Goal: Task Accomplishment & Management: Use online tool/utility

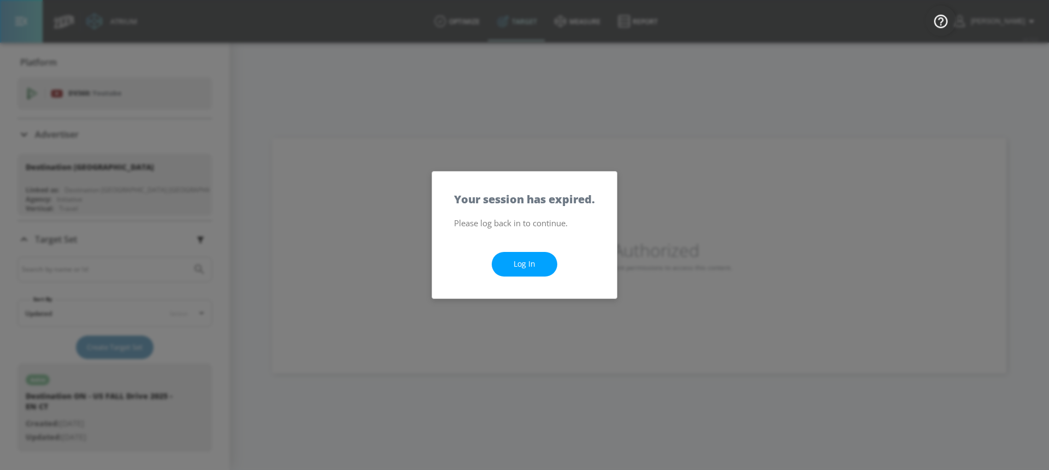
scroll to position [190, 0]
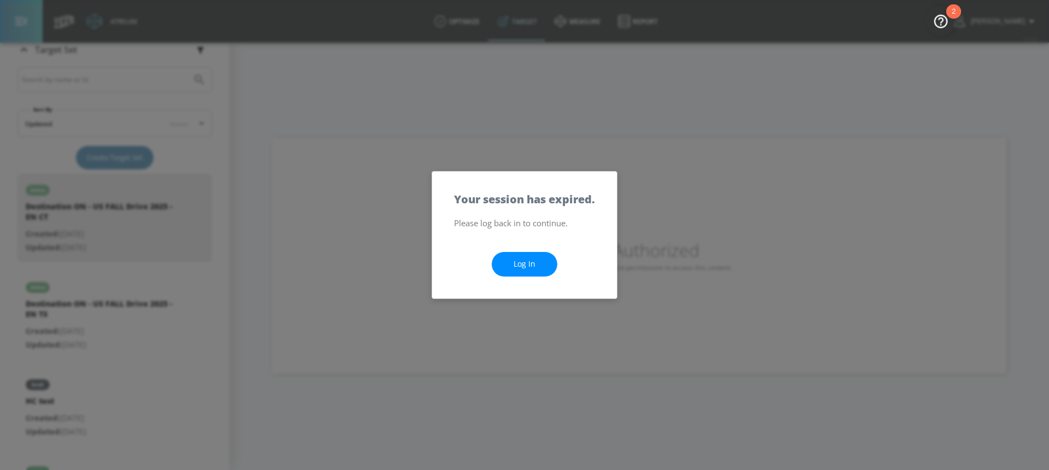
click at [529, 258] on link "Log In" at bounding box center [525, 264] width 66 height 25
click at [529, 266] on link "Log In" at bounding box center [525, 264] width 66 height 25
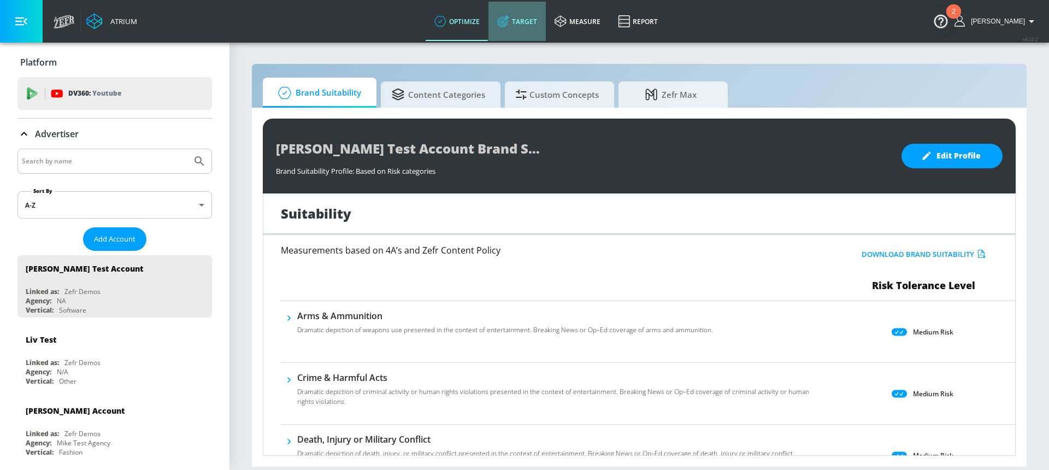
click at [527, 22] on link "Target" at bounding box center [516, 21] width 57 height 39
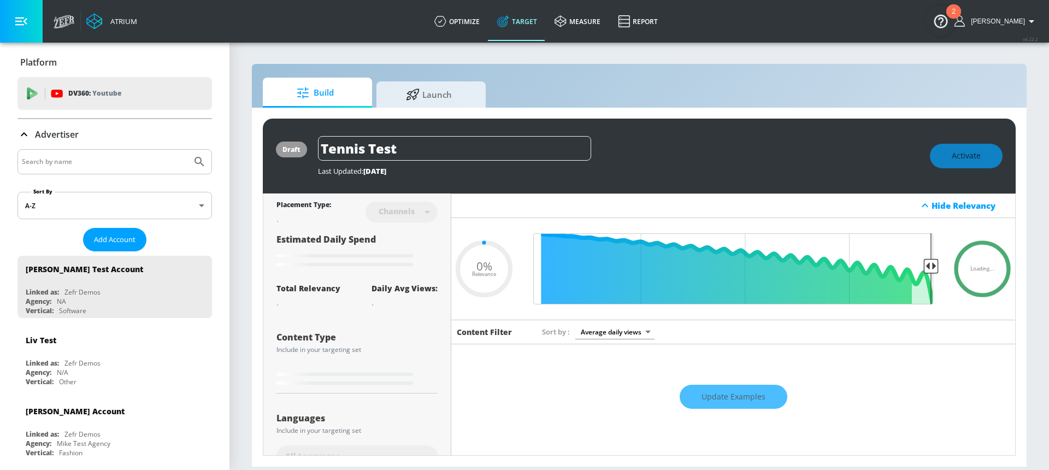
type input "0.22"
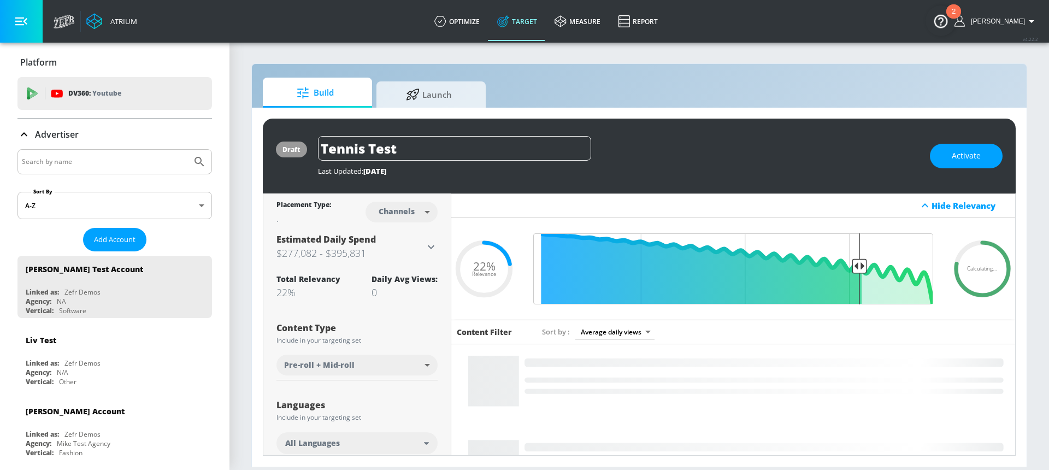
click at [122, 161] on input "Search by name" at bounding box center [105, 162] width 166 height 14
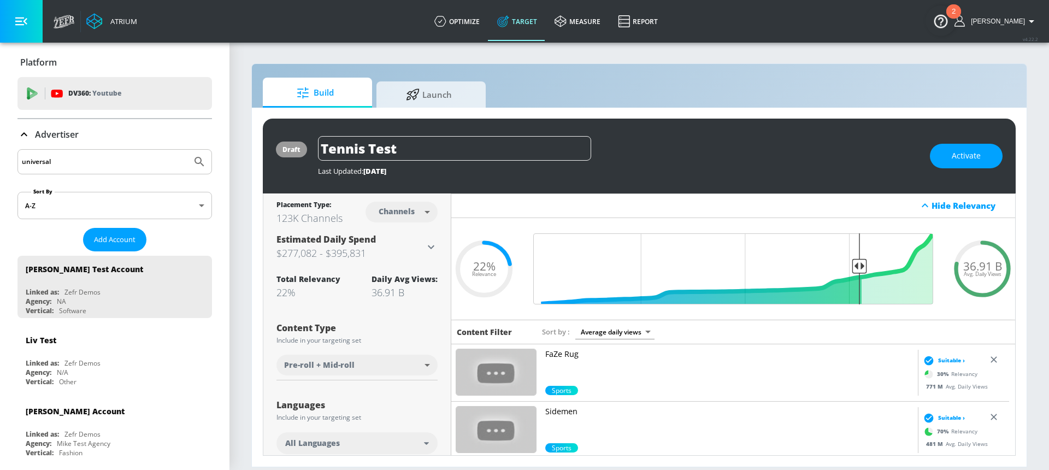
type input "universal"
click at [187, 150] on button "Submit Search" at bounding box center [199, 162] width 24 height 24
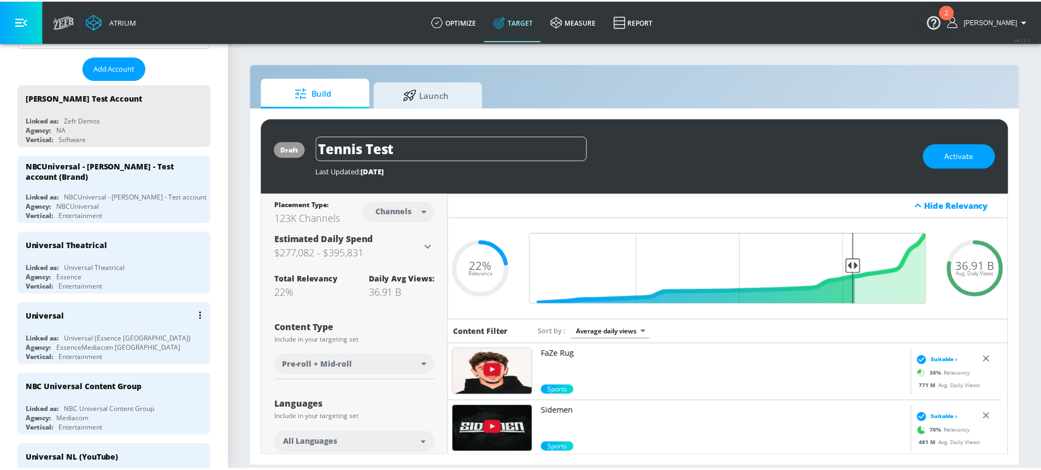
scroll to position [187, 0]
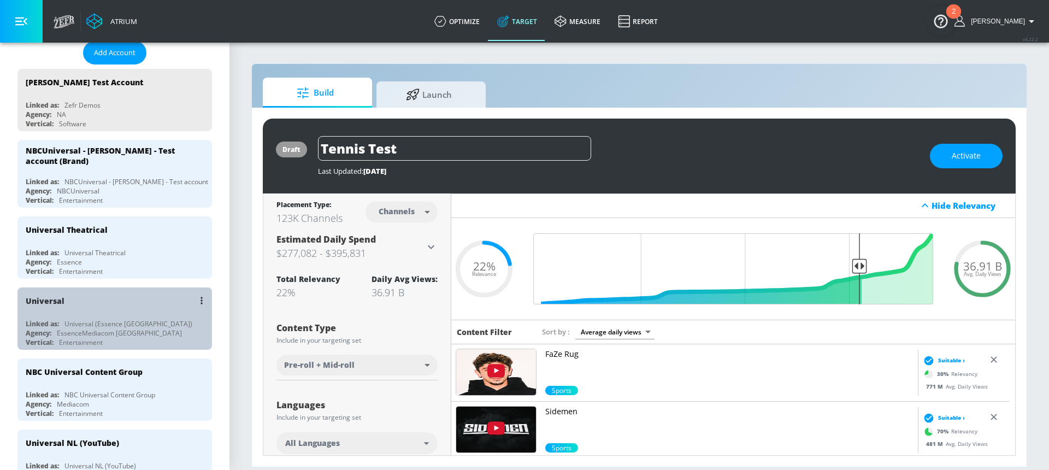
click at [115, 326] on div "Universal (Essence [GEOGRAPHIC_DATA])" at bounding box center [128, 323] width 128 height 9
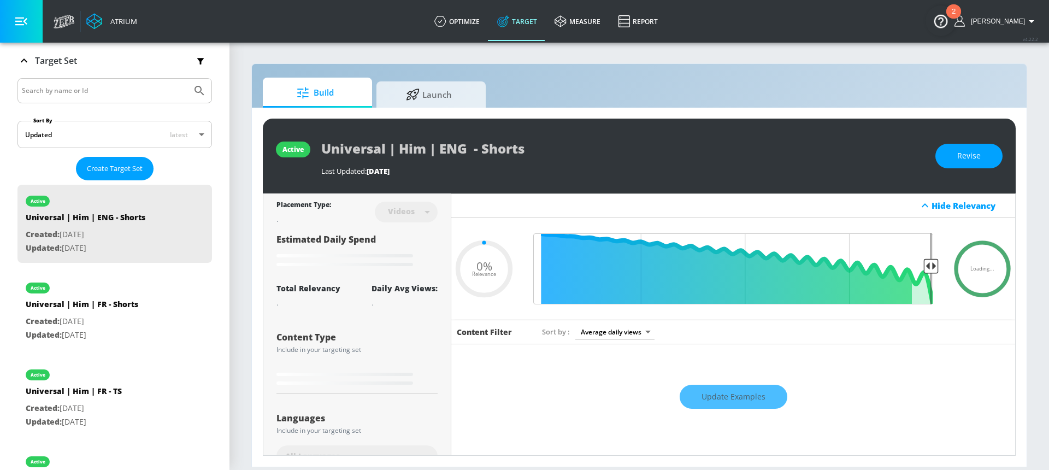
scroll to position [187, 0]
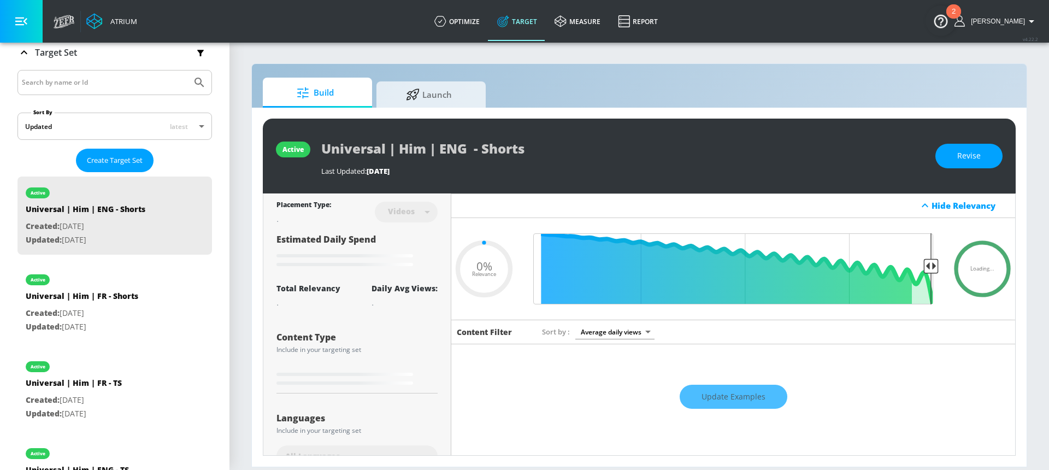
type input "0.05"
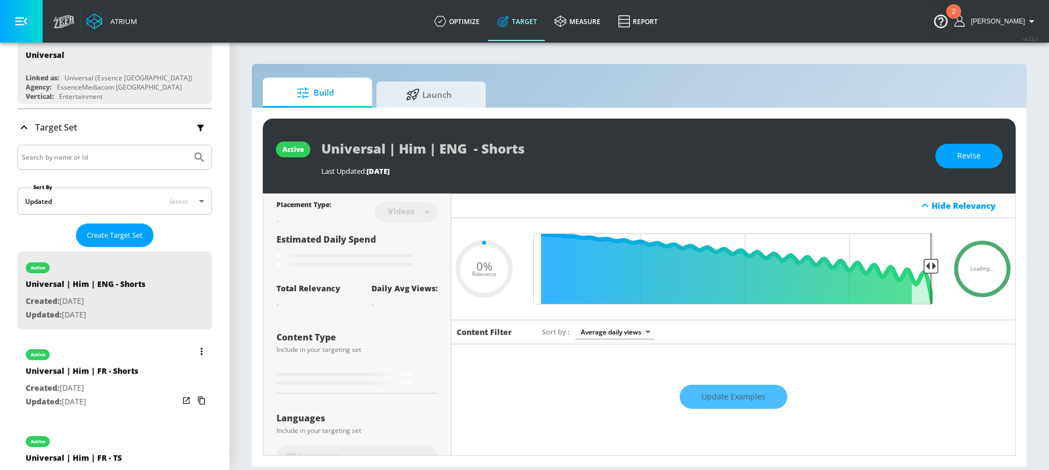
scroll to position [44, 0]
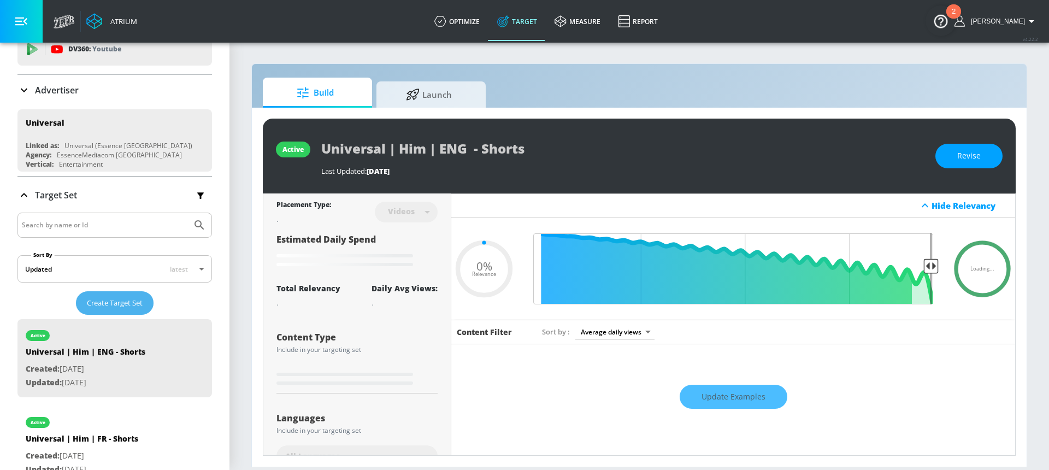
click at [128, 303] on span "Create Target Set" at bounding box center [115, 303] width 56 height 13
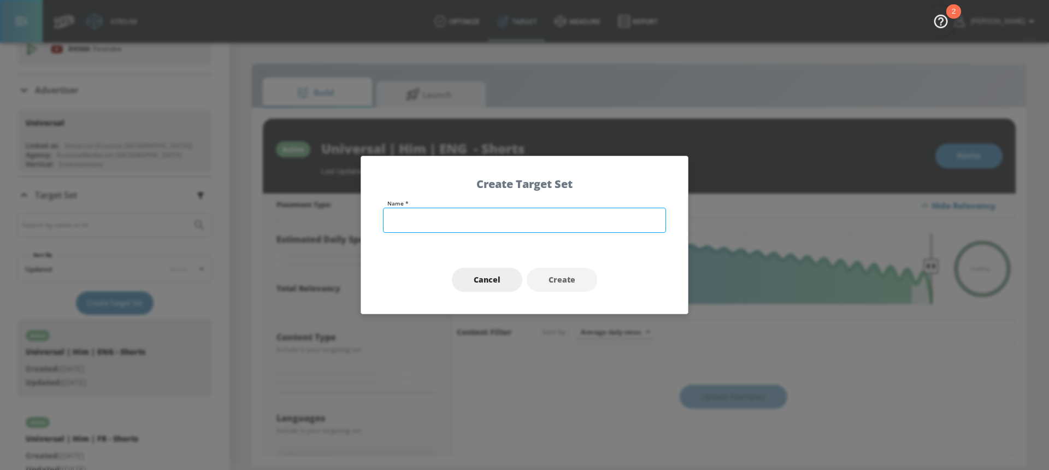
click at [427, 217] on input "text" at bounding box center [524, 220] width 283 height 25
type input "Universal - Downtown A"
type input "0.6"
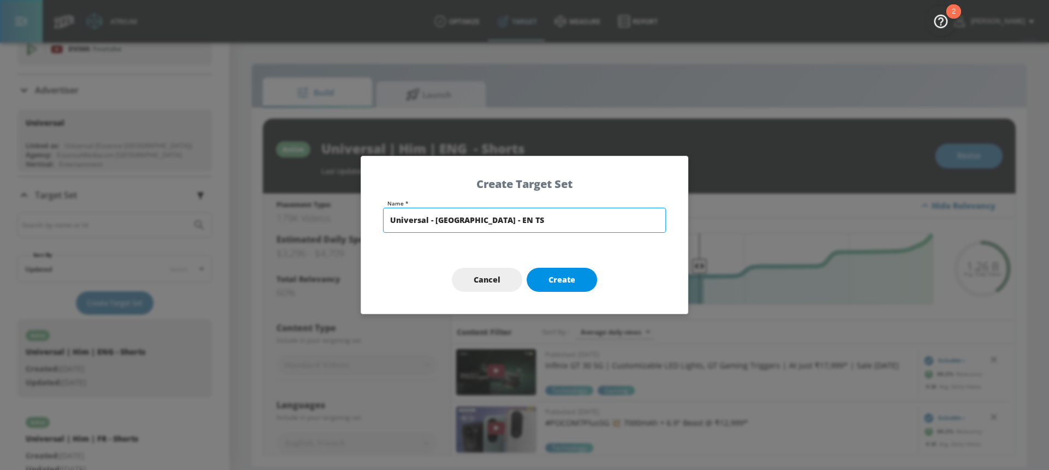
type input "Universal - [GEOGRAPHIC_DATA] - EN TS"
click at [566, 282] on span "Create" at bounding box center [561, 280] width 27 height 14
type input "Universal - [GEOGRAPHIC_DATA] - EN TS"
type input "channels"
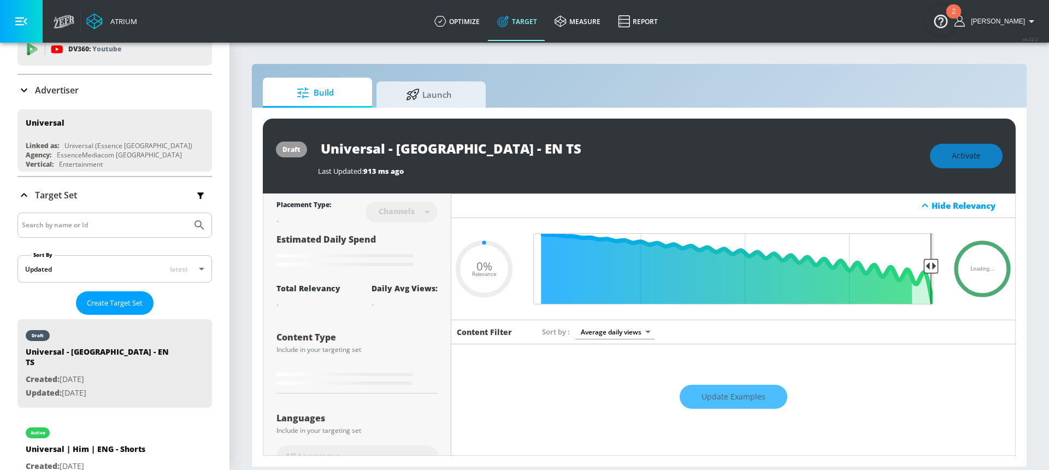
type input "0.6"
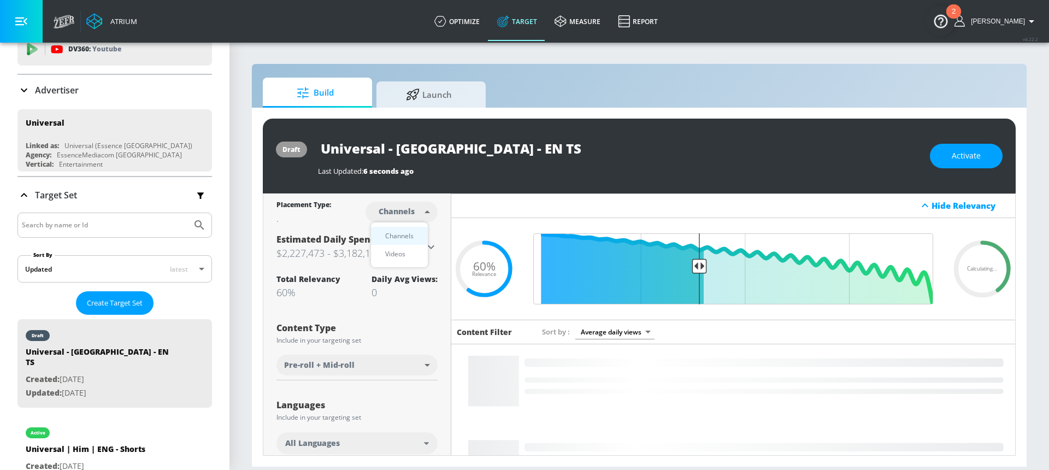
click at [406, 221] on body "Atrium optimize Target measure Report optimize Target measure Report v 4.22.2 […" at bounding box center [524, 235] width 1049 height 470
click at [398, 257] on div "Videos" at bounding box center [395, 253] width 31 height 11
type input "videos"
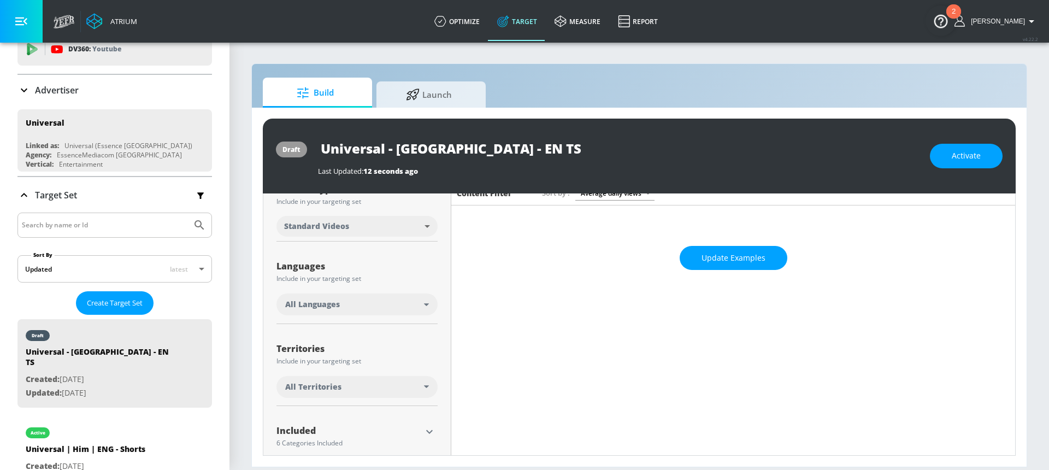
scroll to position [172, 0]
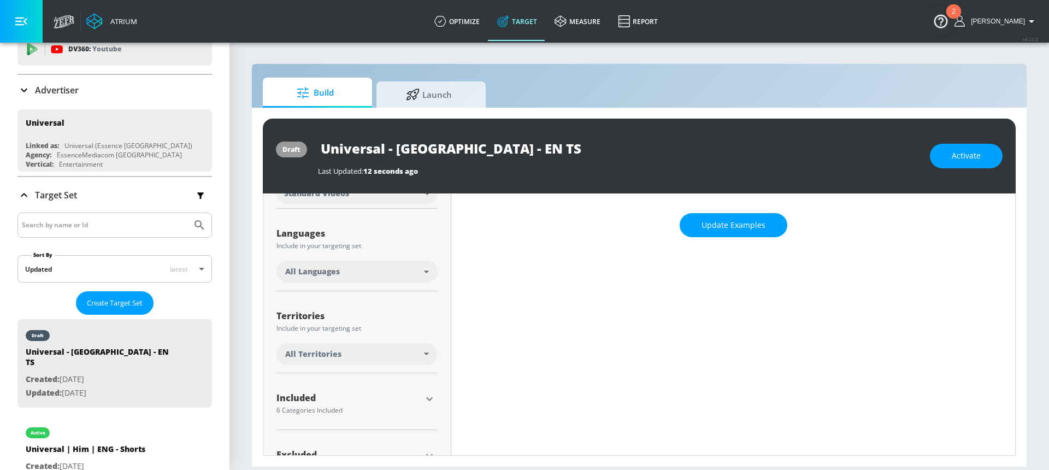
click at [350, 282] on div "All Languages" at bounding box center [356, 273] width 161 height 25
click at [350, 272] on div "All Languages" at bounding box center [354, 271] width 139 height 11
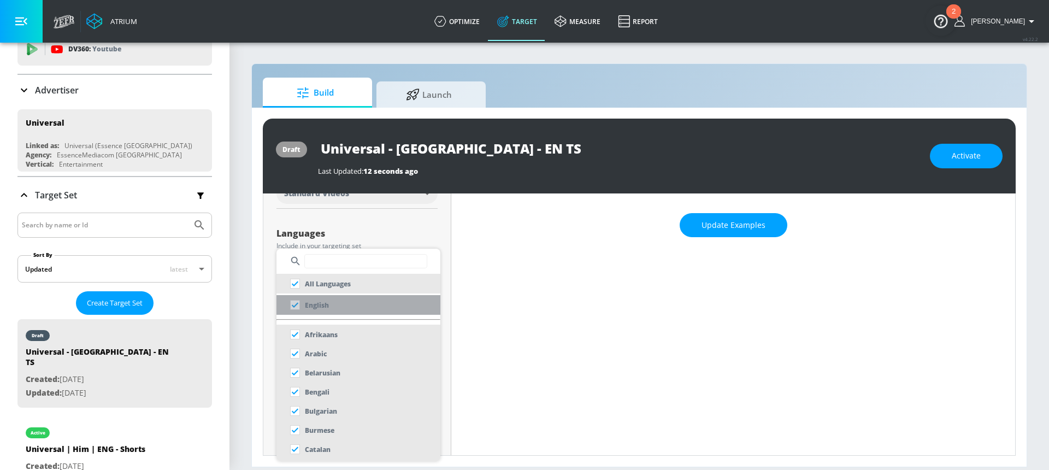
click at [322, 302] on p "English" at bounding box center [317, 304] width 24 height 11
checkbox input "false"
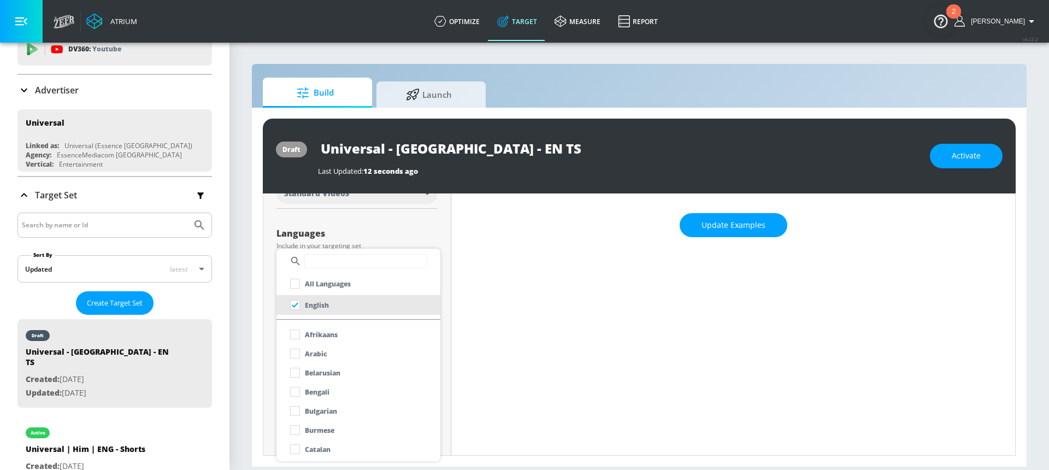
click at [365, 225] on div at bounding box center [524, 235] width 1049 height 470
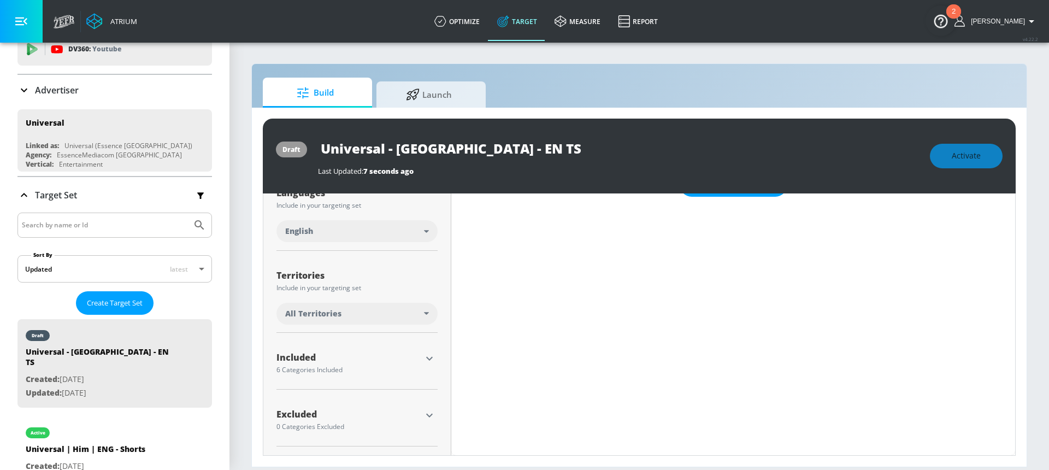
scroll to position [212, 0]
click at [375, 315] on div "All Territories" at bounding box center [354, 313] width 139 height 11
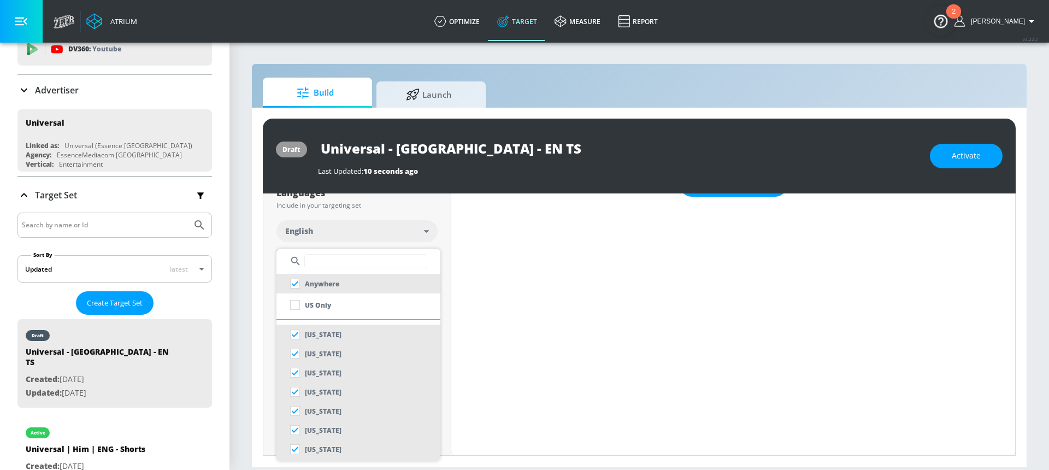
click at [332, 260] on input "text" at bounding box center [365, 261] width 123 height 14
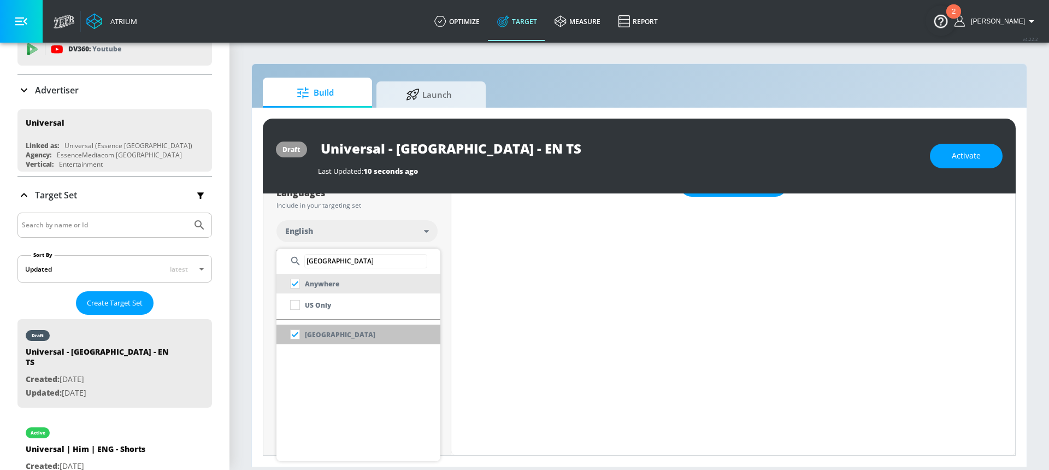
type input "[GEOGRAPHIC_DATA]"
click at [337, 336] on li "[GEOGRAPHIC_DATA]" at bounding box center [358, 334] width 164 height 20
checkbox input "false"
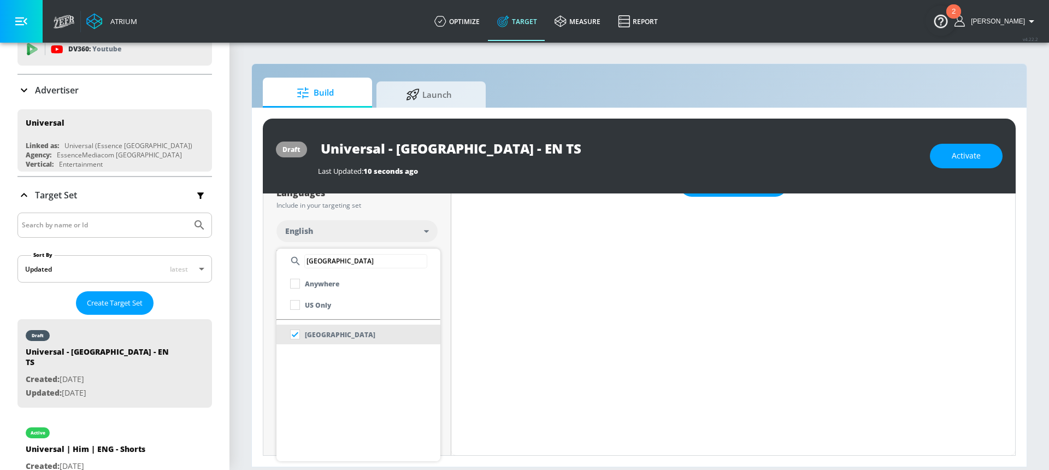
click at [429, 243] on div at bounding box center [524, 235] width 1049 height 470
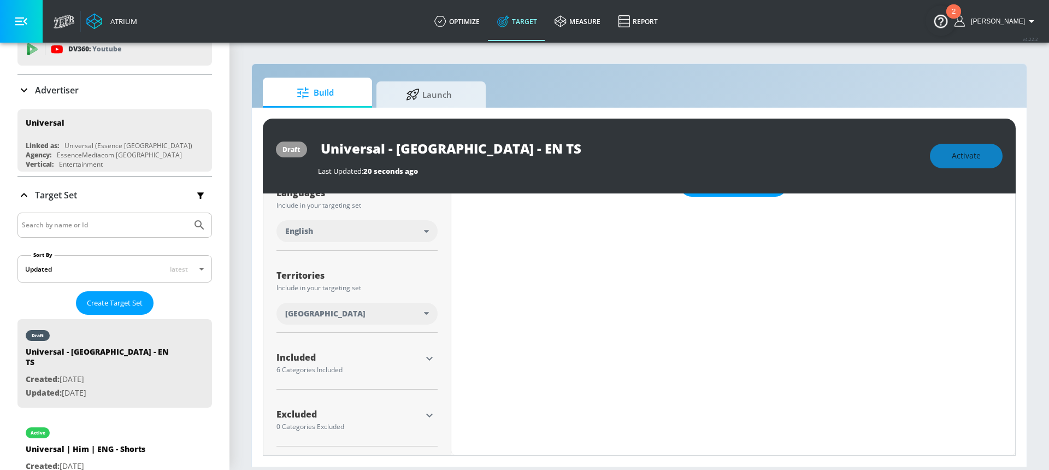
click at [428, 418] on icon "button" at bounding box center [429, 415] width 13 height 13
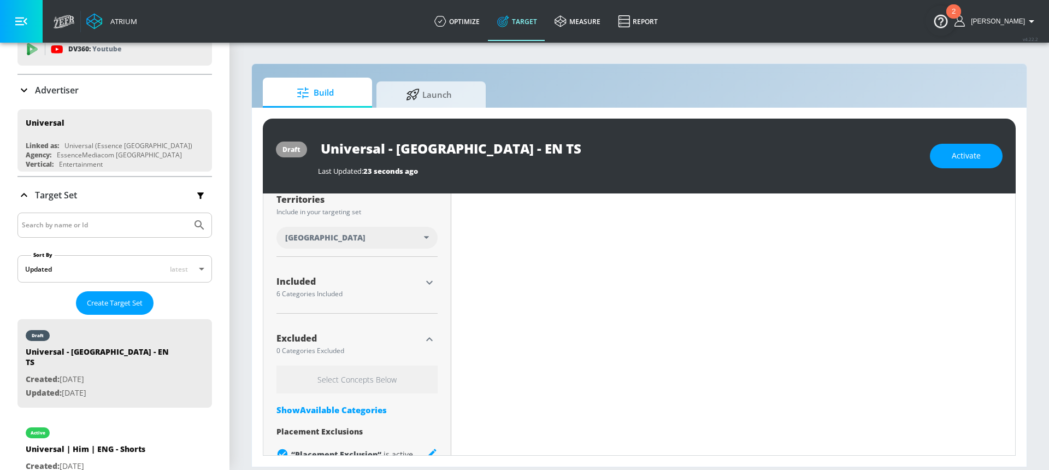
scroll to position [313, 0]
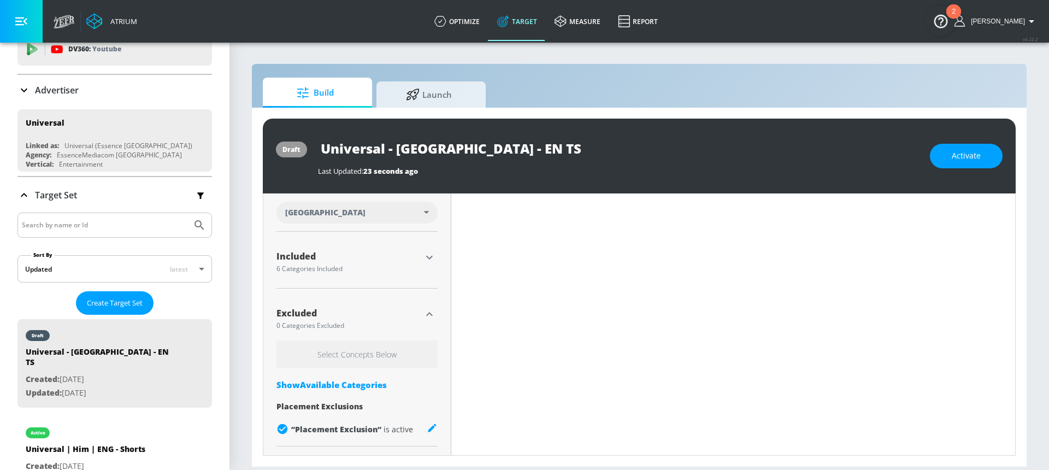
click at [348, 382] on div "Show Available Categories" at bounding box center [356, 384] width 161 height 11
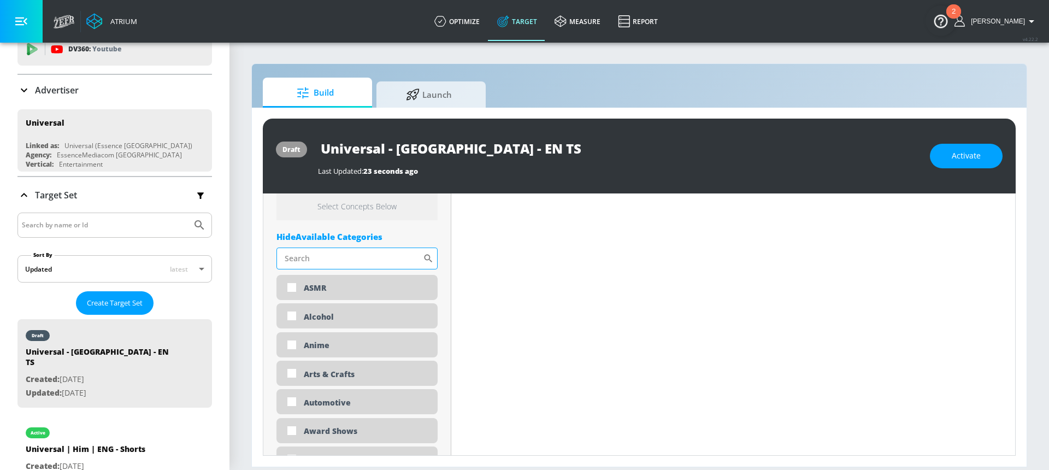
scroll to position [453, 0]
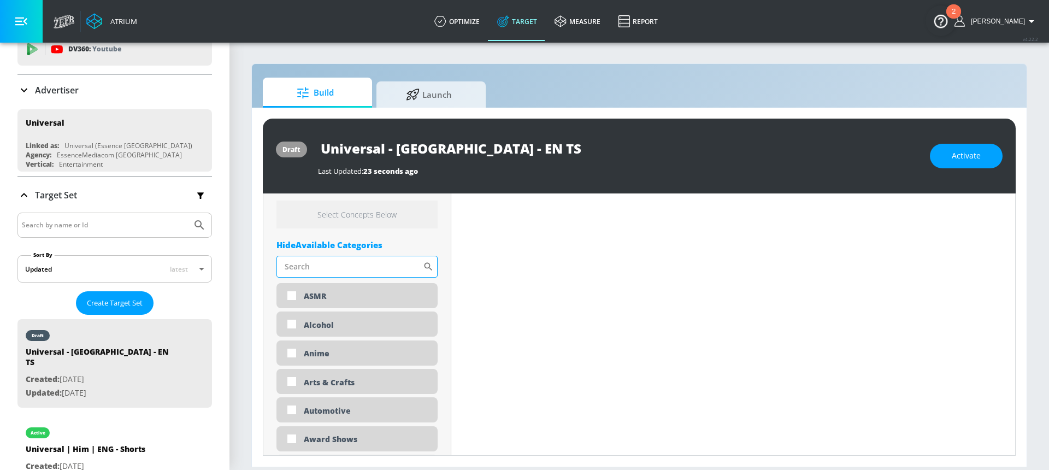
click at [340, 269] on input "Sort By" at bounding box center [349, 267] width 146 height 22
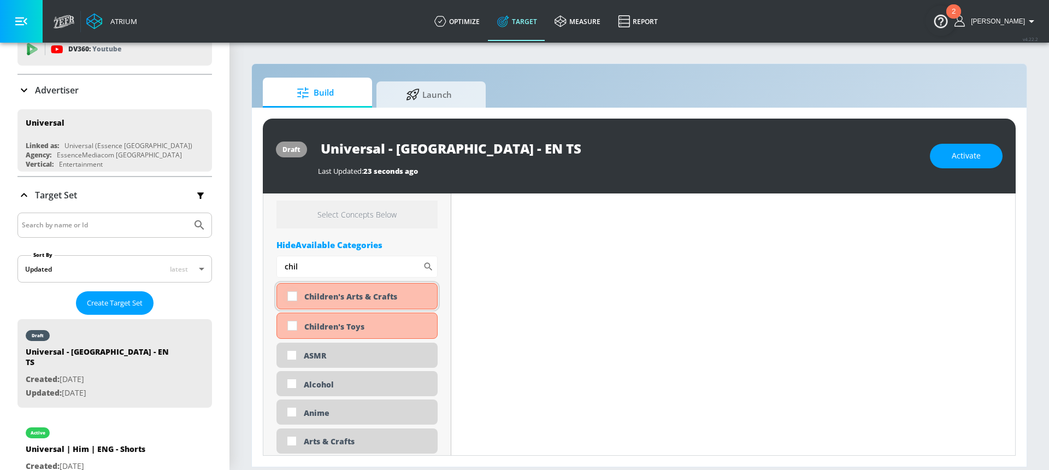
type input "chil"
click at [282, 297] on input "checkbox" at bounding box center [292, 296] width 20 height 20
checkbox input "true"
click at [294, 330] on input "checkbox" at bounding box center [292, 326] width 20 height 20
checkbox input "true"
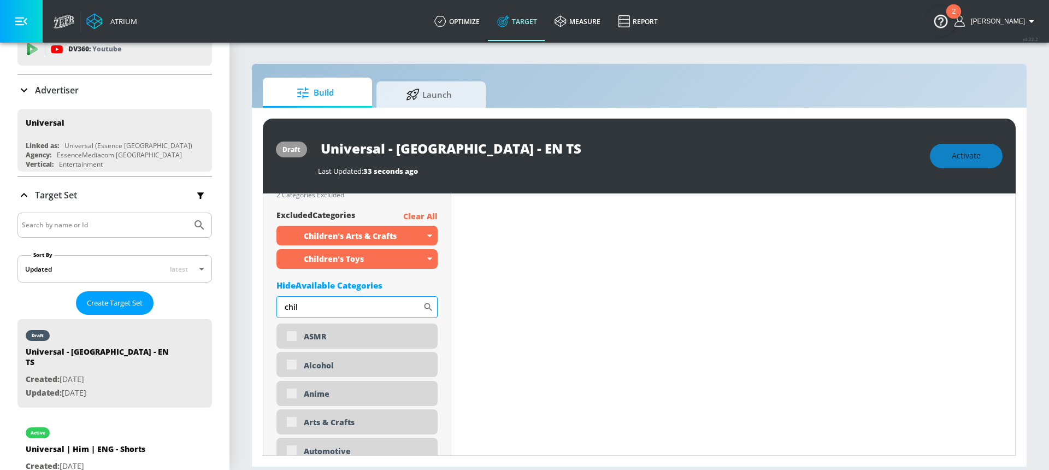
scroll to position [462, 0]
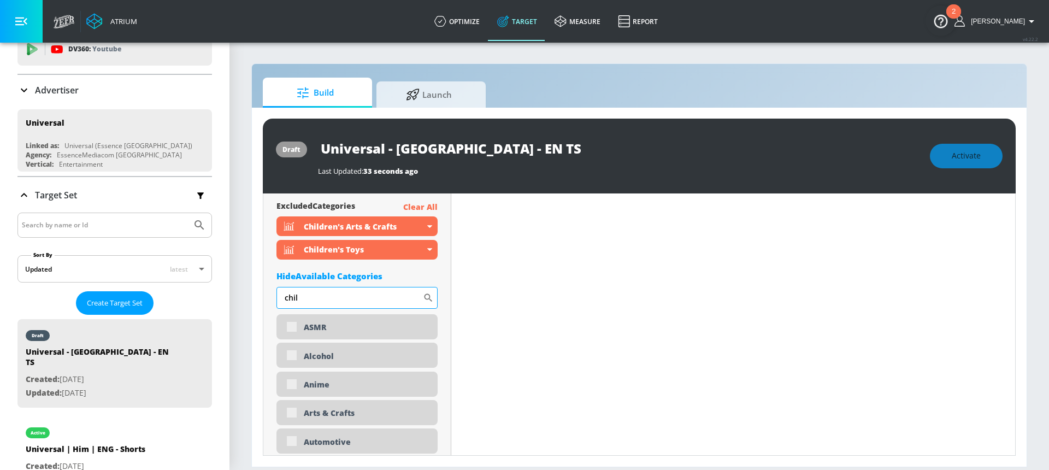
click at [309, 302] on input "chil" at bounding box center [349, 298] width 146 height 22
click at [426, 298] on icon at bounding box center [428, 297] width 8 height 8
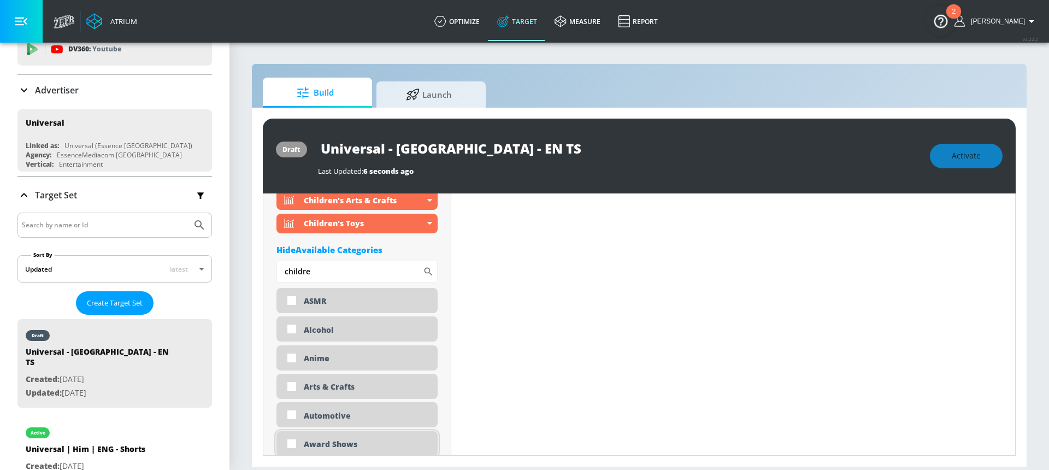
scroll to position [478, 0]
drag, startPoint x: 319, startPoint y: 270, endPoint x: 277, endPoint y: 271, distance: 41.5
click at [277, 271] on input "childre" at bounding box center [349, 273] width 146 height 22
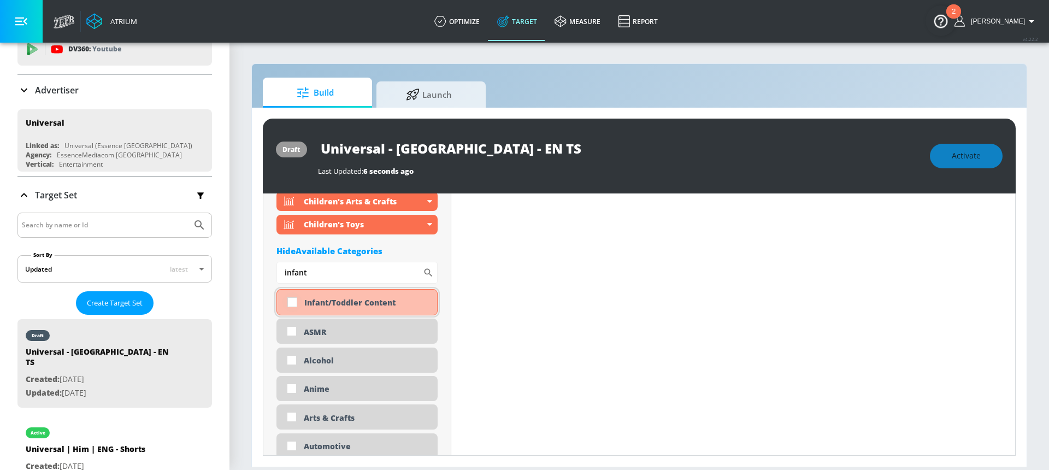
type input "infant"
click at [293, 309] on input "checkbox" at bounding box center [292, 302] width 20 height 20
checkbox input "true"
drag, startPoint x: 346, startPoint y: 273, endPoint x: 271, endPoint y: 273, distance: 74.8
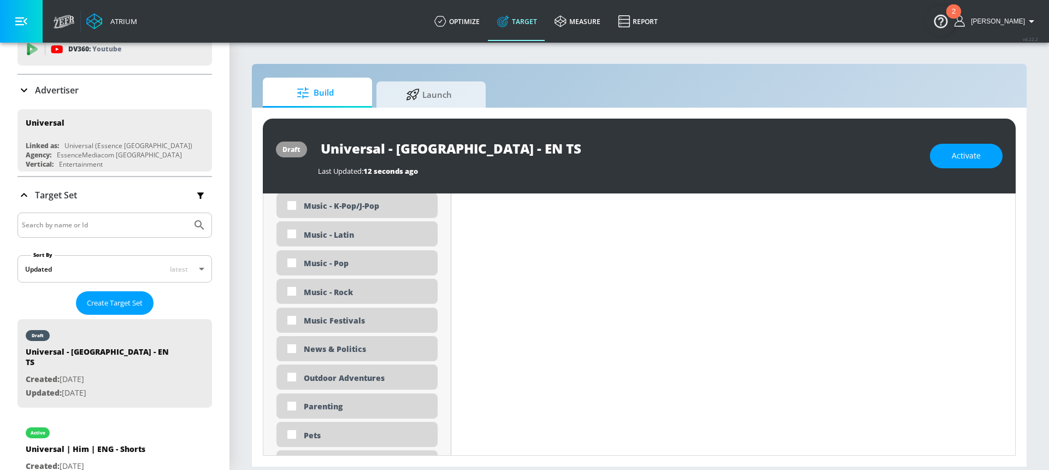
scroll to position [2354, 0]
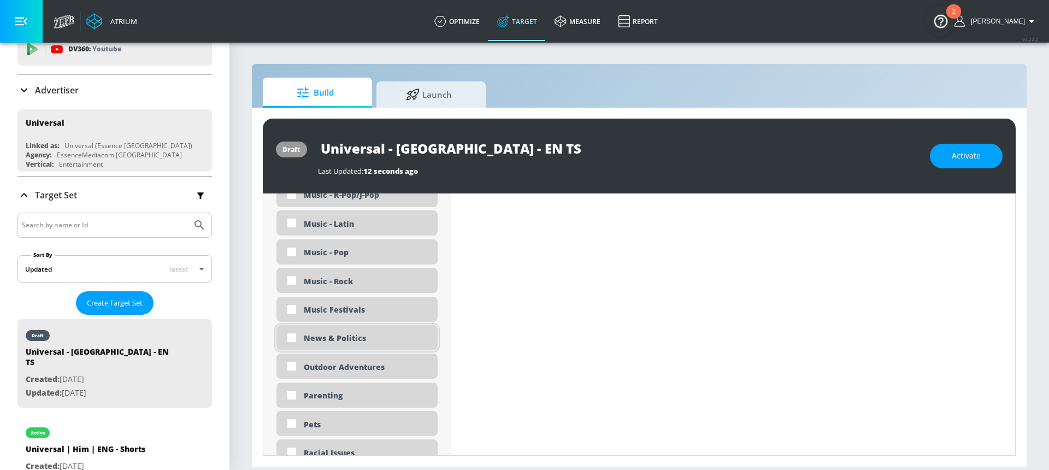
click at [299, 340] on input "checkbox" at bounding box center [292, 338] width 20 height 20
checkbox input "true"
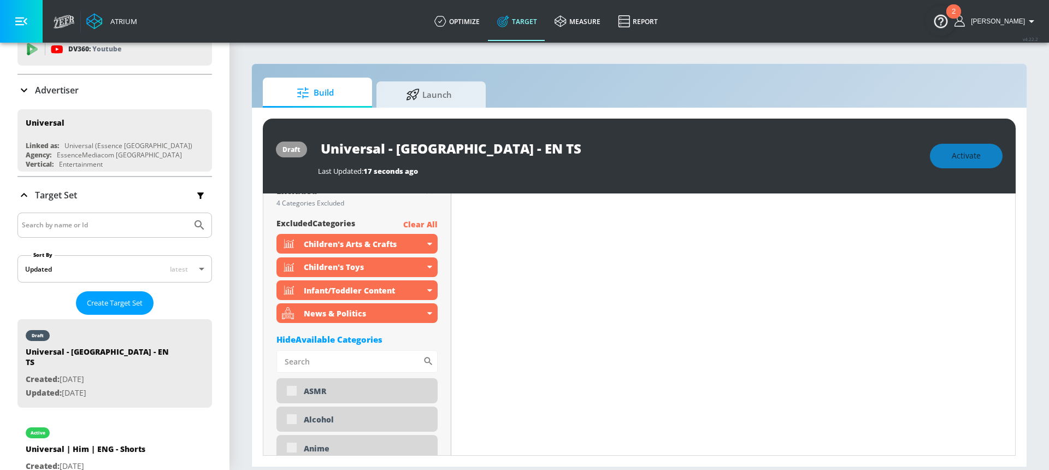
click at [355, 336] on div "Hide Available Categories" at bounding box center [356, 339] width 161 height 11
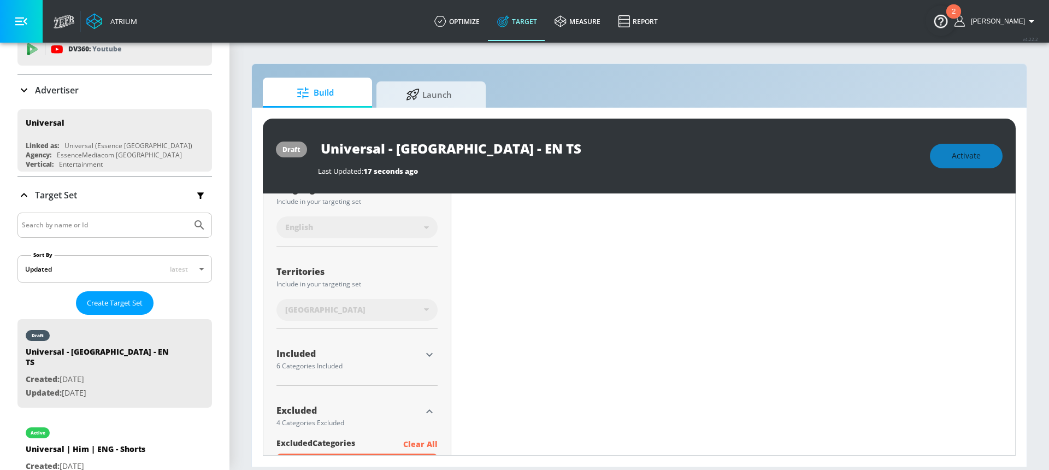
scroll to position [221, 0]
click at [331, 362] on div "Included" at bounding box center [348, 360] width 145 height 14
click at [416, 361] on div "Included" at bounding box center [348, 357] width 145 height 9
click at [423, 356] on icon "button" at bounding box center [429, 358] width 13 height 13
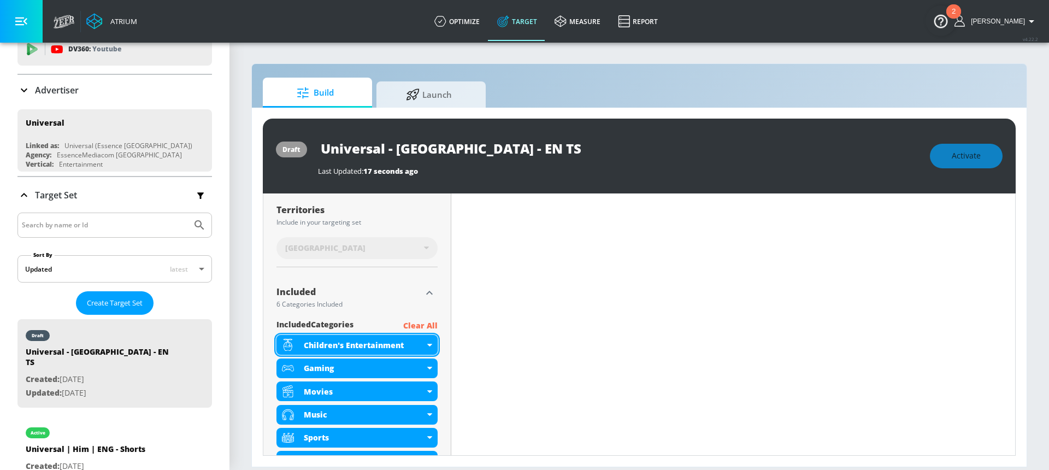
scroll to position [288, 0]
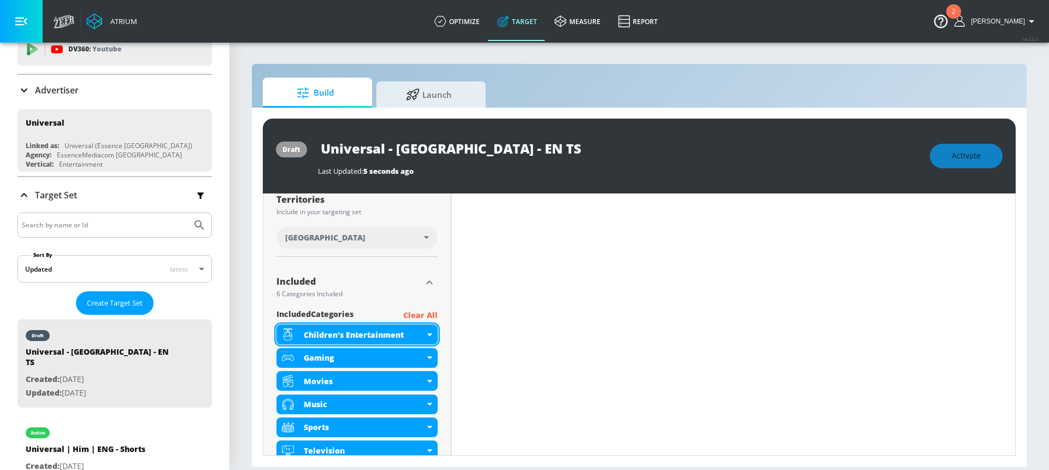
click at [422, 336] on div "Children's Entertainment" at bounding box center [364, 334] width 121 height 10
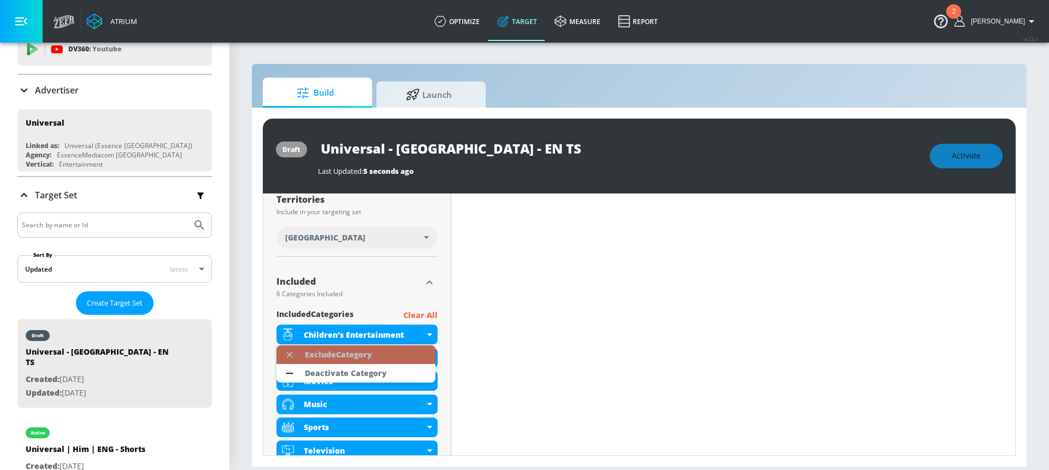
click at [389, 354] on li "Exclude Category" at bounding box center [355, 354] width 159 height 19
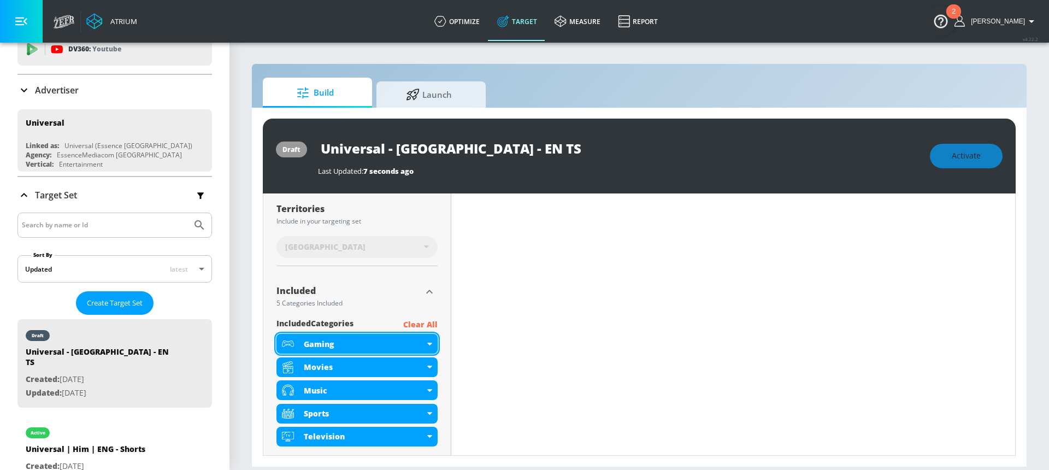
scroll to position [297, 0]
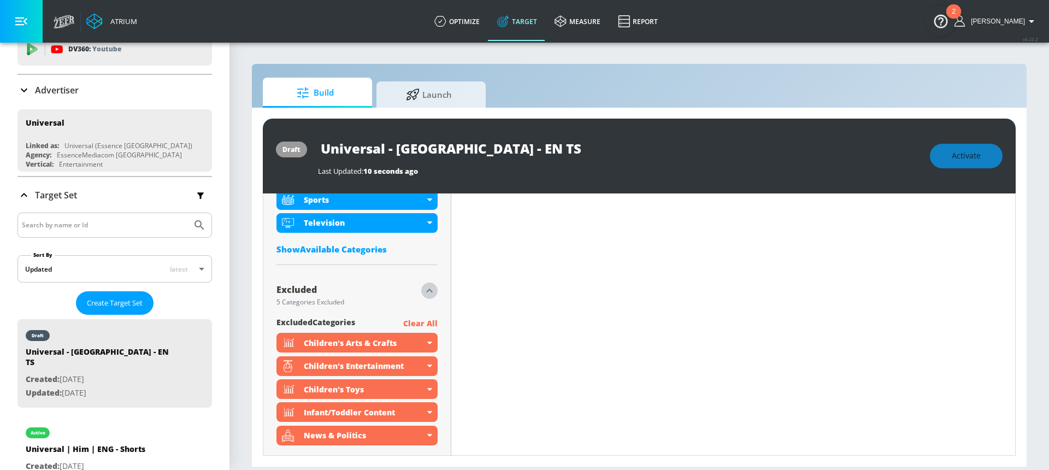
click at [429, 292] on icon "button" at bounding box center [429, 290] width 7 height 4
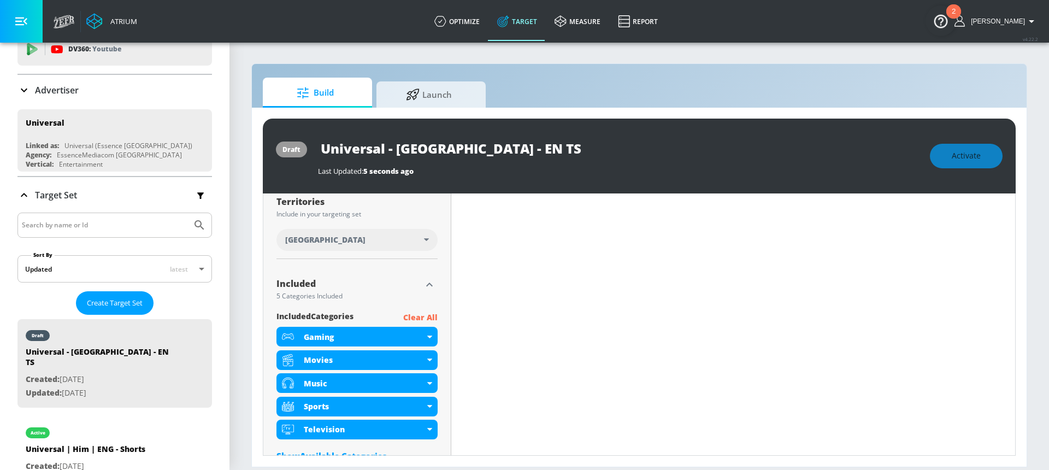
click at [410, 316] on p "Clear All" at bounding box center [420, 318] width 34 height 14
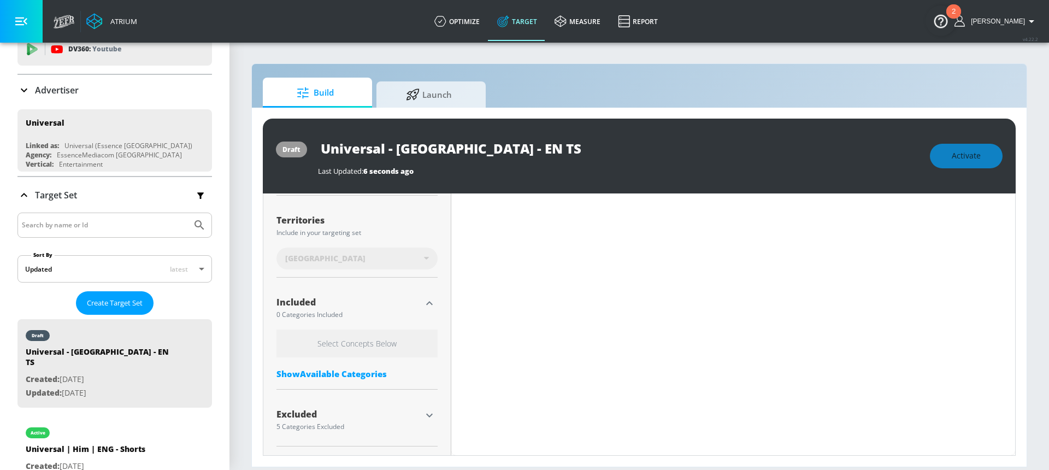
click at [365, 365] on div "Select Concepts Below Show Available Categories" at bounding box center [356, 356] width 161 height 55
click at [363, 370] on div "Show Available Categories" at bounding box center [356, 373] width 161 height 11
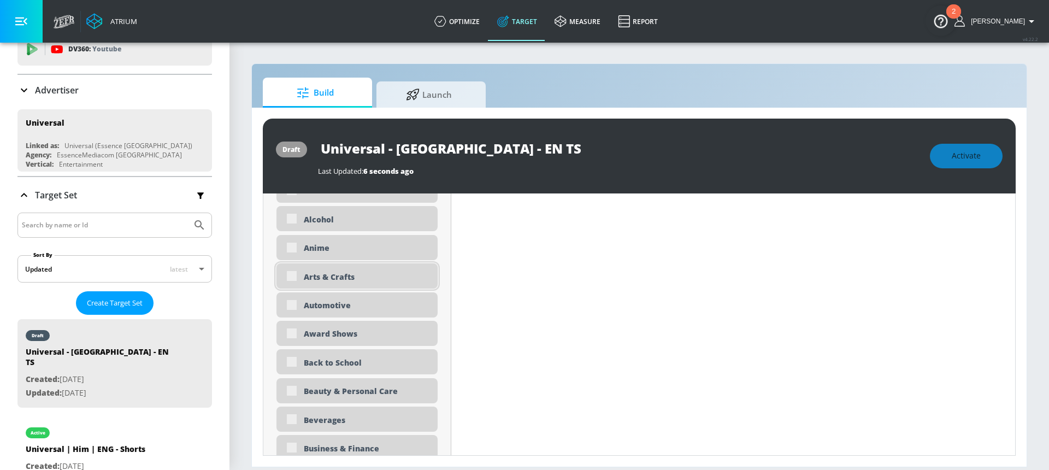
scroll to position [576, 0]
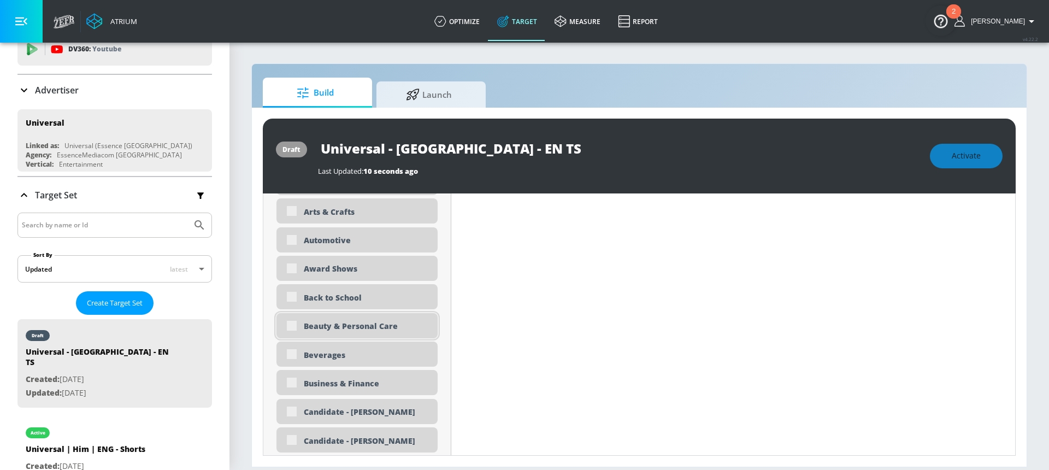
click at [289, 328] on div "Beauty & Personal Care" at bounding box center [356, 325] width 161 height 25
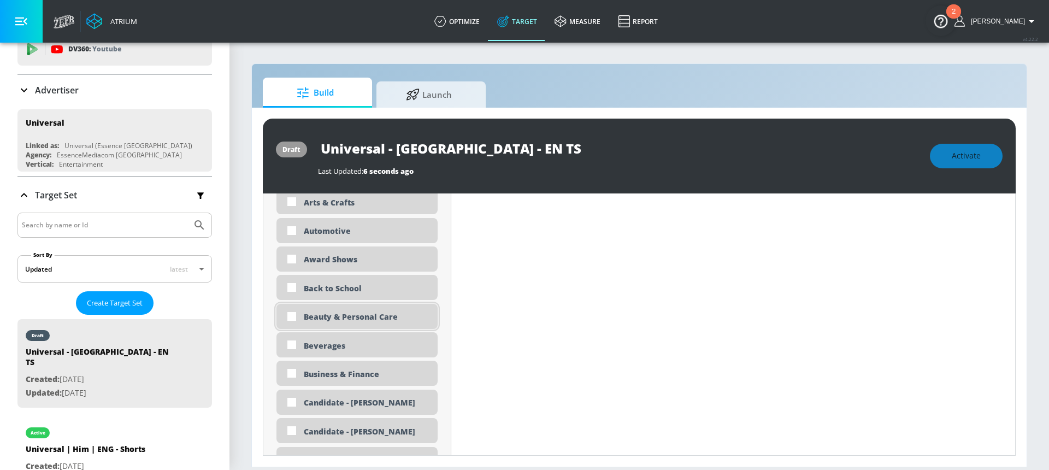
scroll to position [566, 0]
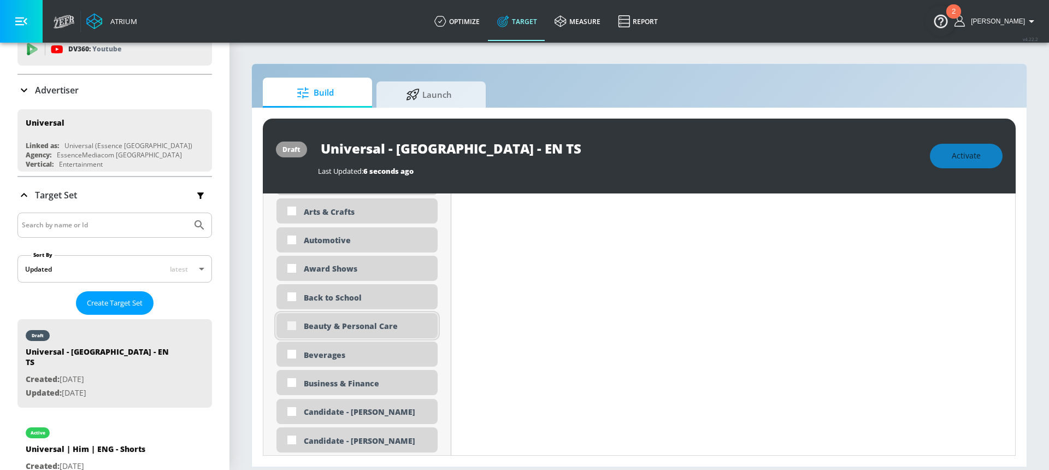
click at [293, 326] on input "checkbox" at bounding box center [292, 326] width 20 height 20
checkbox input "true"
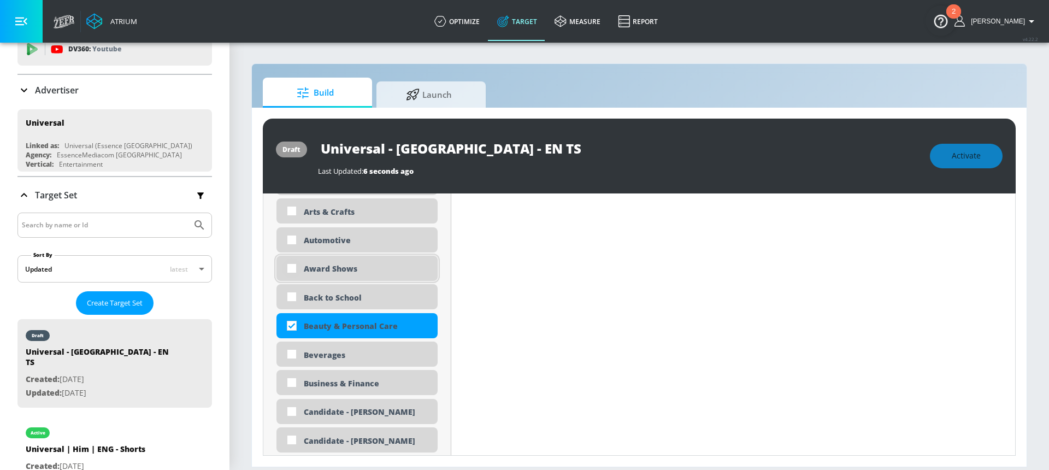
click at [294, 267] on input "checkbox" at bounding box center [292, 268] width 20 height 20
checkbox input "true"
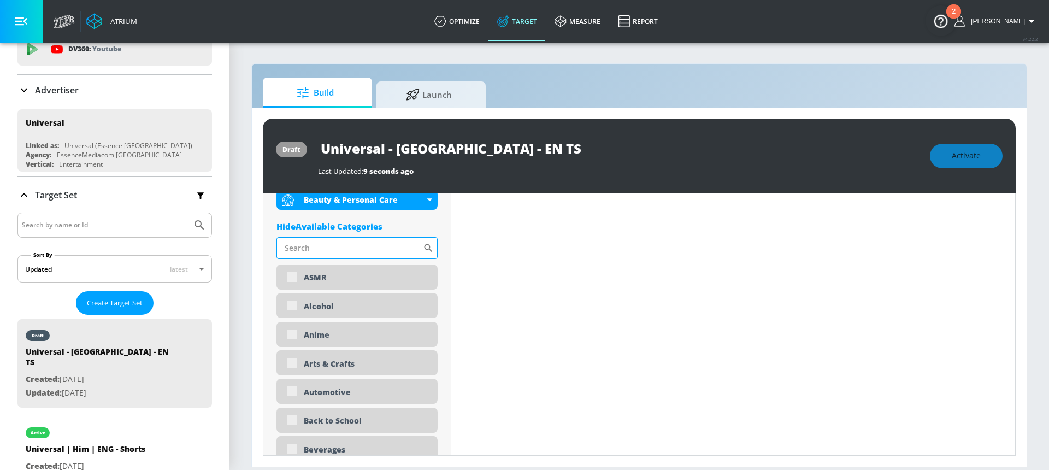
click at [330, 253] on input "Sort By" at bounding box center [349, 248] width 146 height 22
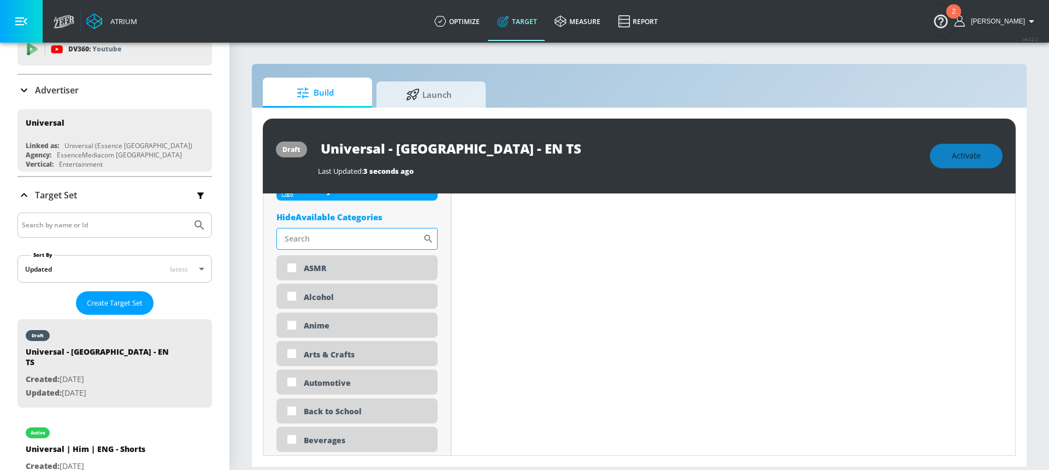
scroll to position [446, 0]
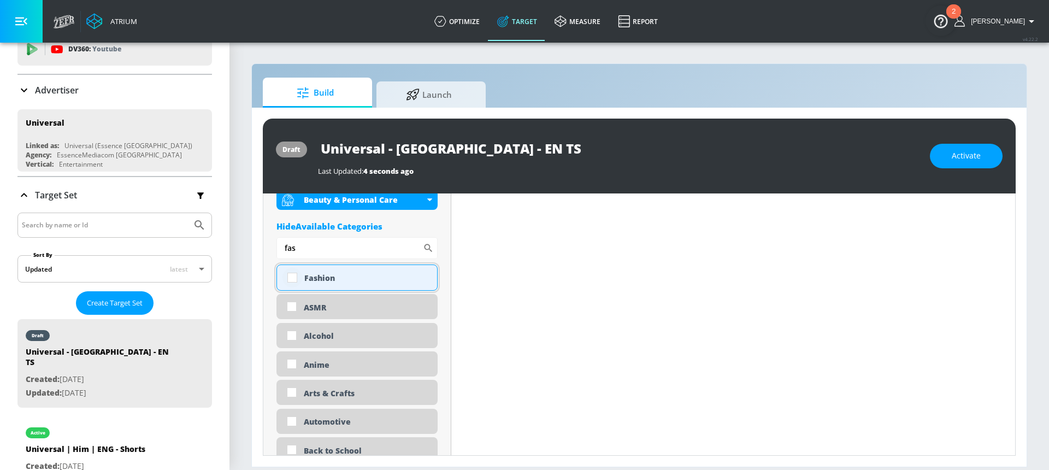
type input "fas"
click at [292, 278] on input "checkbox" at bounding box center [292, 278] width 20 height 20
checkbox input "true"
drag, startPoint x: 305, startPoint y: 249, endPoint x: 283, endPoint y: 247, distance: 22.5
click at [283, 247] on input "fas" at bounding box center [349, 248] width 146 height 22
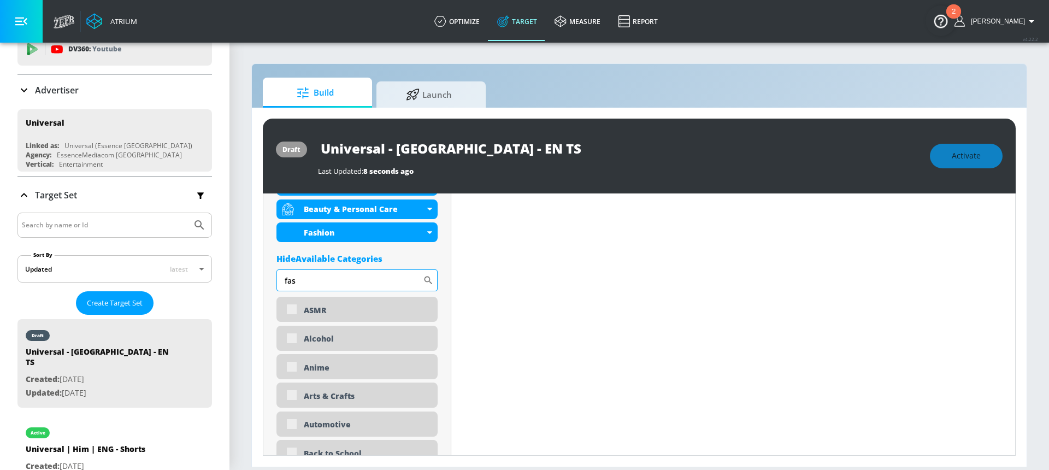
type input "g"
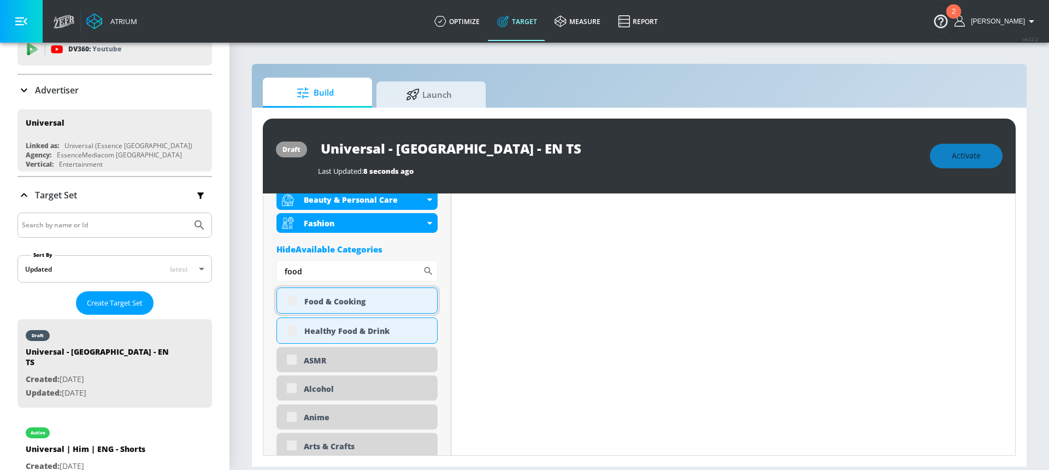
type input "food"
click at [293, 299] on div "Food & Cooking" at bounding box center [356, 300] width 161 height 26
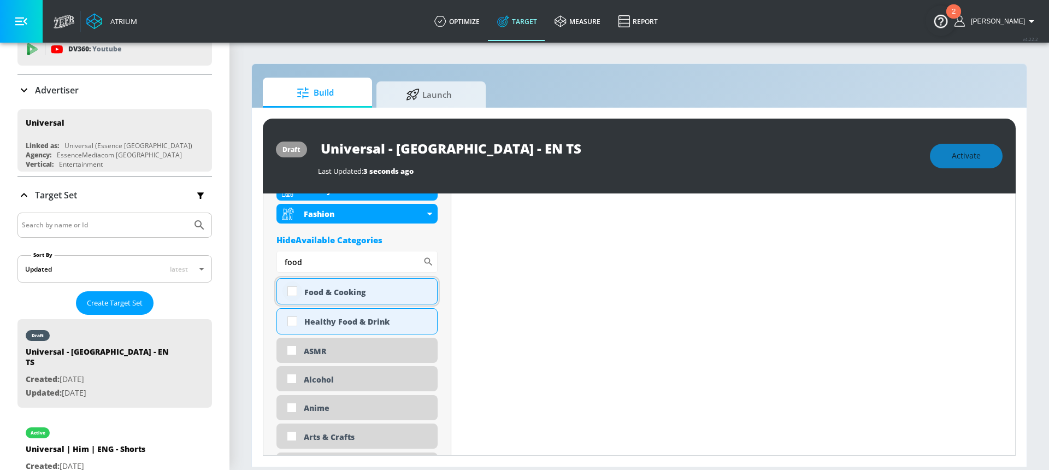
scroll to position [446, 0]
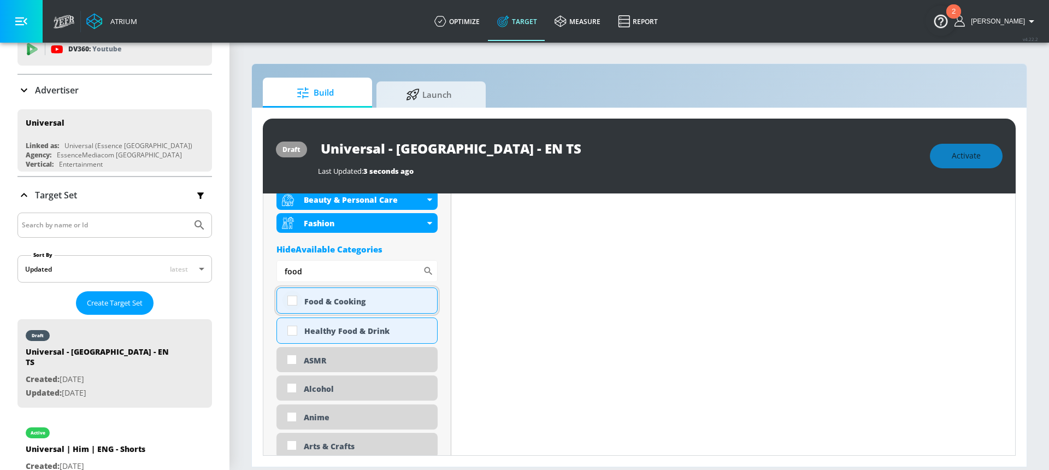
click at [293, 302] on input "checkbox" at bounding box center [292, 301] width 20 height 20
checkbox input "true"
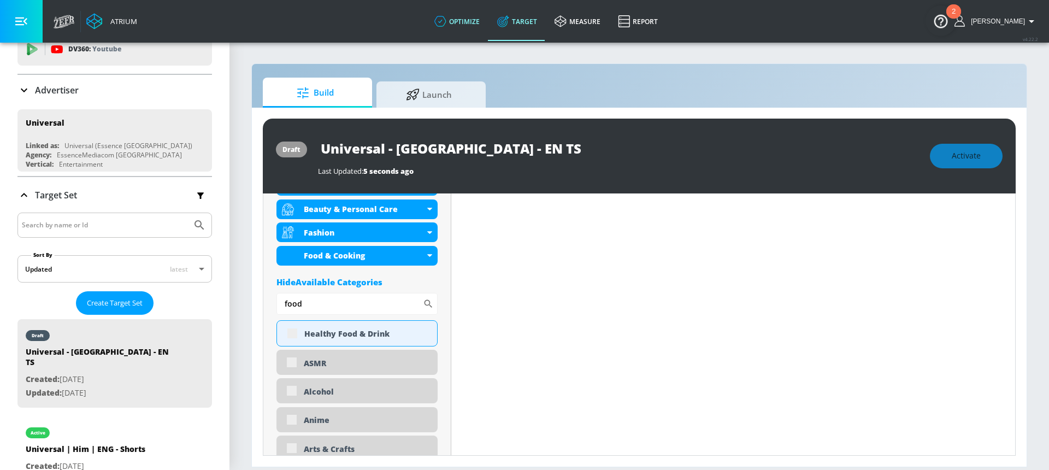
scroll to position [455, 0]
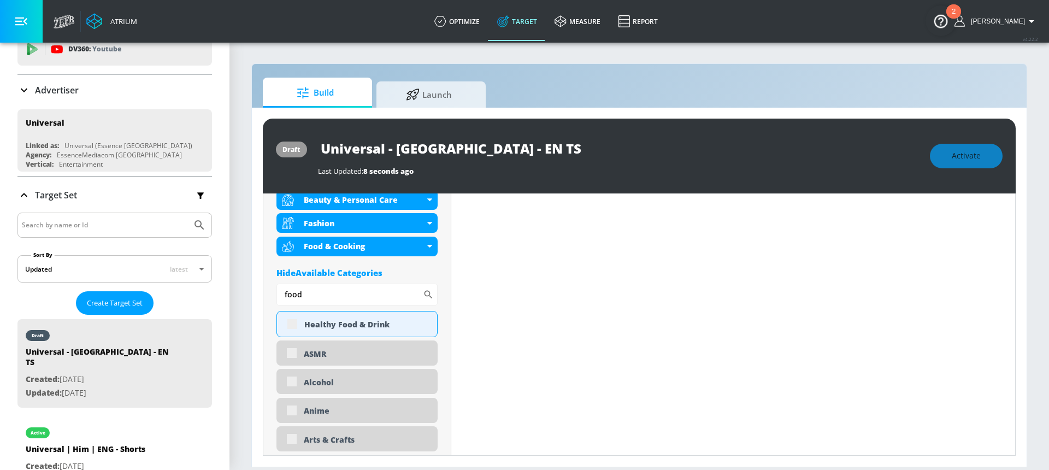
drag, startPoint x: 319, startPoint y: 299, endPoint x: 259, endPoint y: 298, distance: 60.1
click at [259, 298] on div "draft Universal - [GEOGRAPHIC_DATA] - EN TS Last Updated: 8 seconds ago Activat…" at bounding box center [639, 287] width 775 height 359
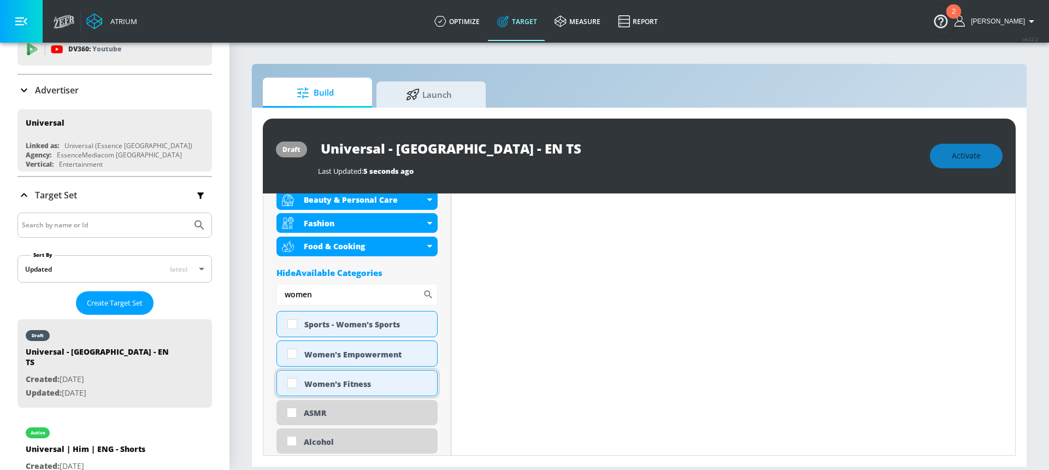
type input "women"
click at [291, 383] on input "checkbox" at bounding box center [292, 383] width 20 height 20
checkbox input "true"
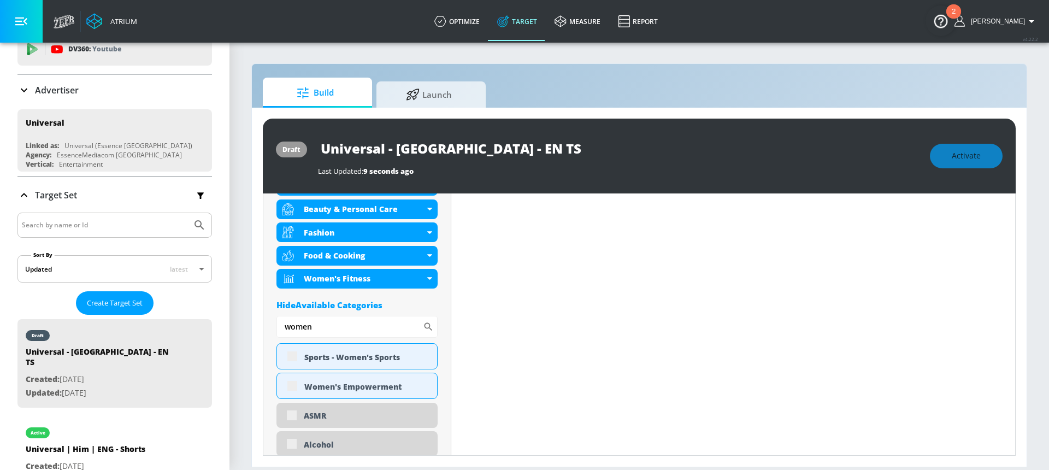
scroll to position [455, 0]
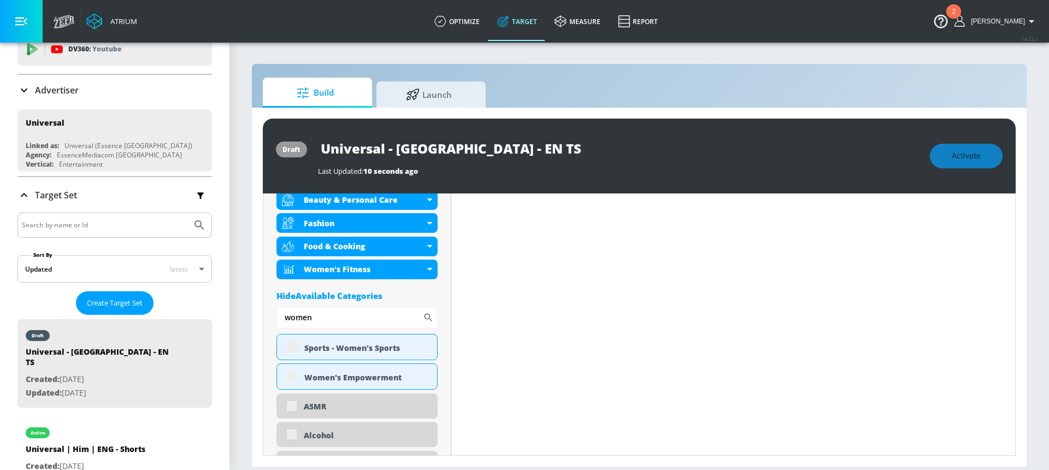
drag, startPoint x: 318, startPoint y: 320, endPoint x: 252, endPoint y: 320, distance: 66.6
click at [252, 320] on div "draft Universal - [GEOGRAPHIC_DATA] - EN TS Last Updated: 10 seconds ago Activa…" at bounding box center [639, 287] width 775 height 359
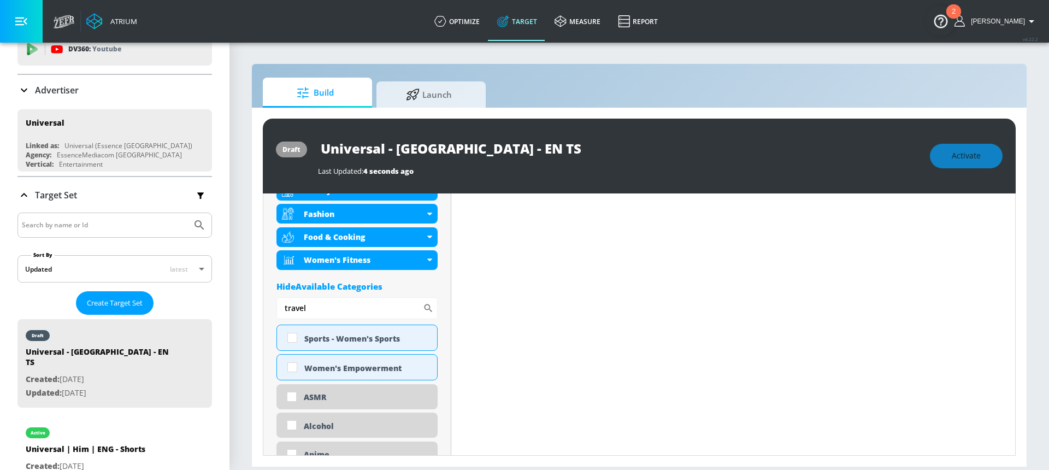
scroll to position [446, 0]
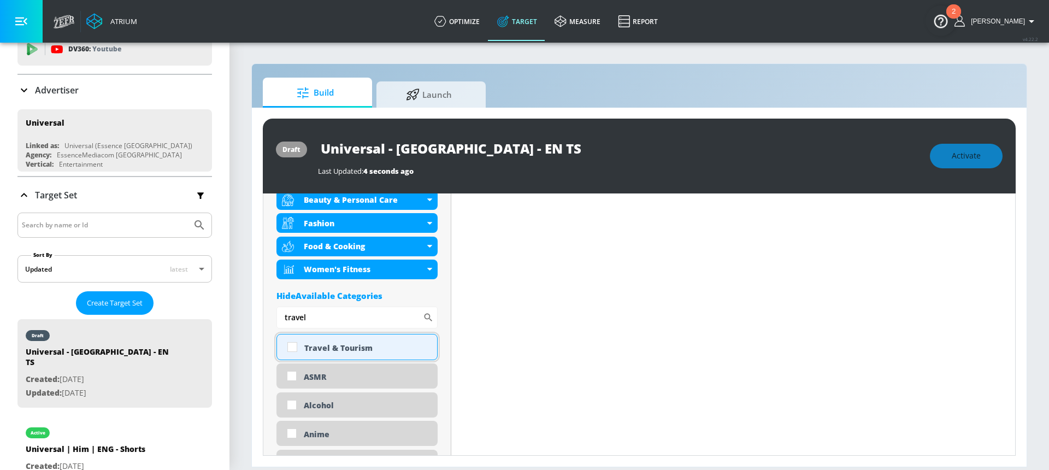
type input "travel"
click at [280, 347] on div "Travel & Tourism" at bounding box center [356, 347] width 161 height 26
checkbox input "true"
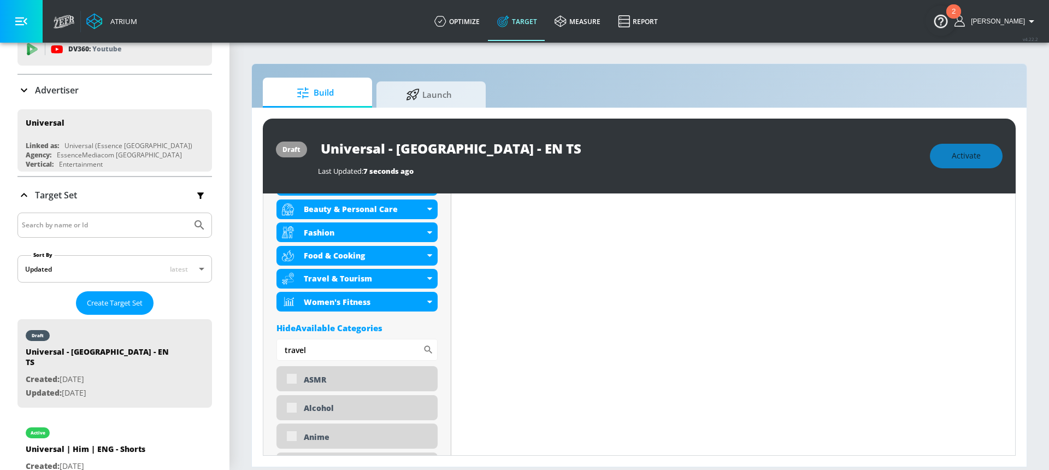
scroll to position [455, 0]
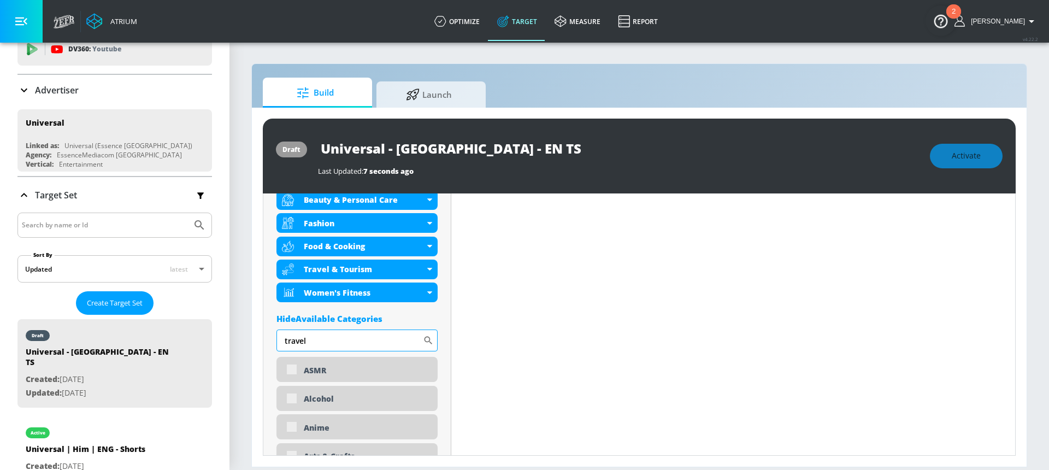
drag, startPoint x: 313, startPoint y: 345, endPoint x: 278, endPoint y: 342, distance: 35.1
click at [278, 342] on input "travel" at bounding box center [349, 340] width 146 height 22
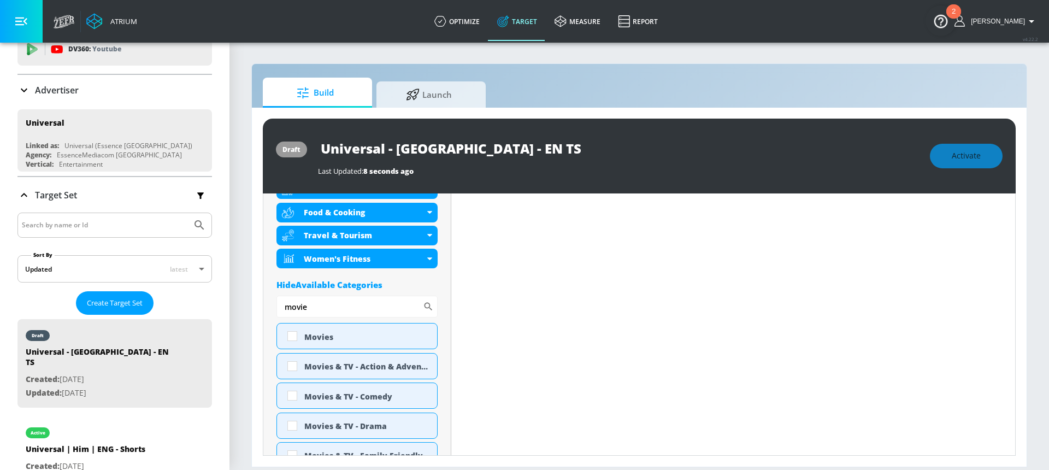
scroll to position [498, 0]
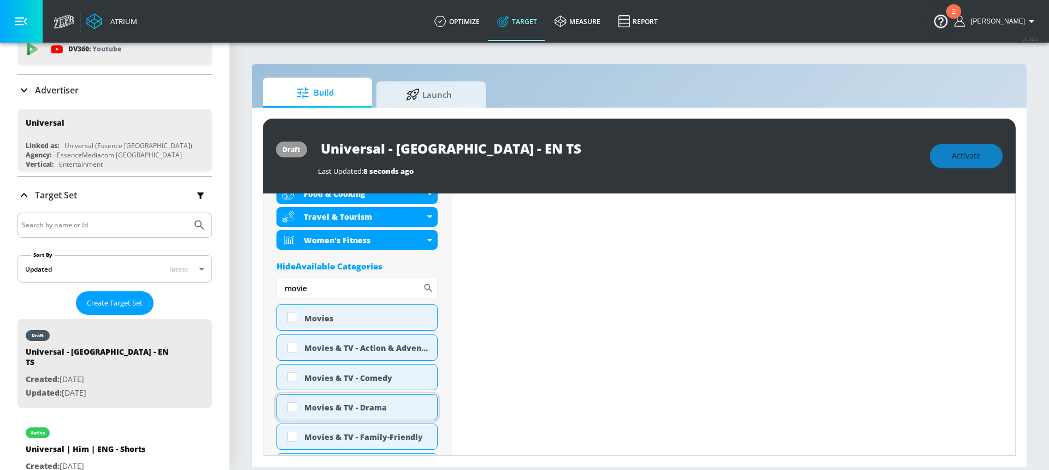
type input "movie"
click at [296, 407] on input "checkbox" at bounding box center [292, 407] width 20 height 20
checkbox input "true"
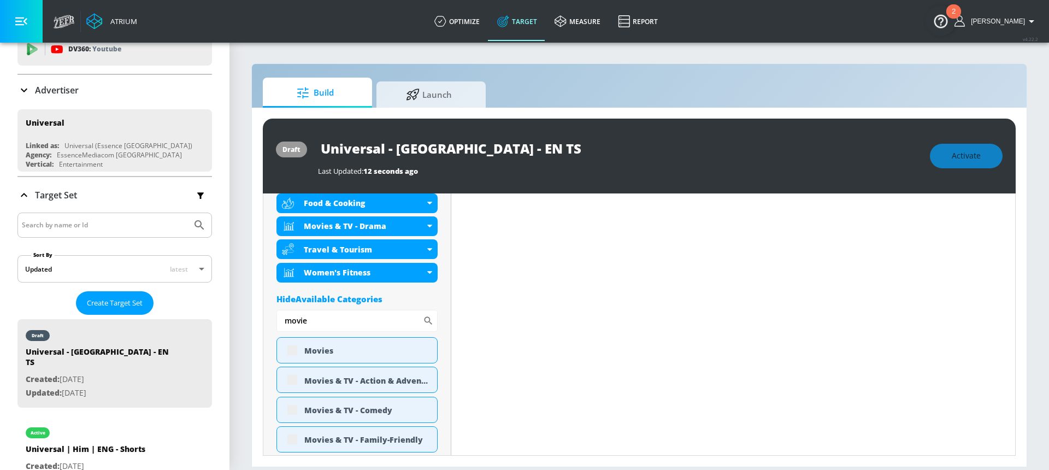
scroll to position [507, 0]
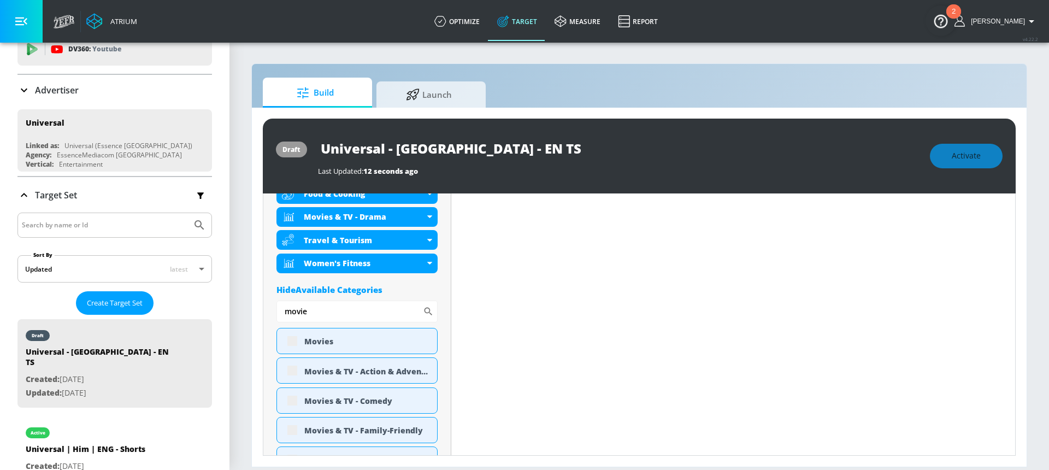
click at [433, 288] on div "Hide Available Categories" at bounding box center [356, 289] width 161 height 11
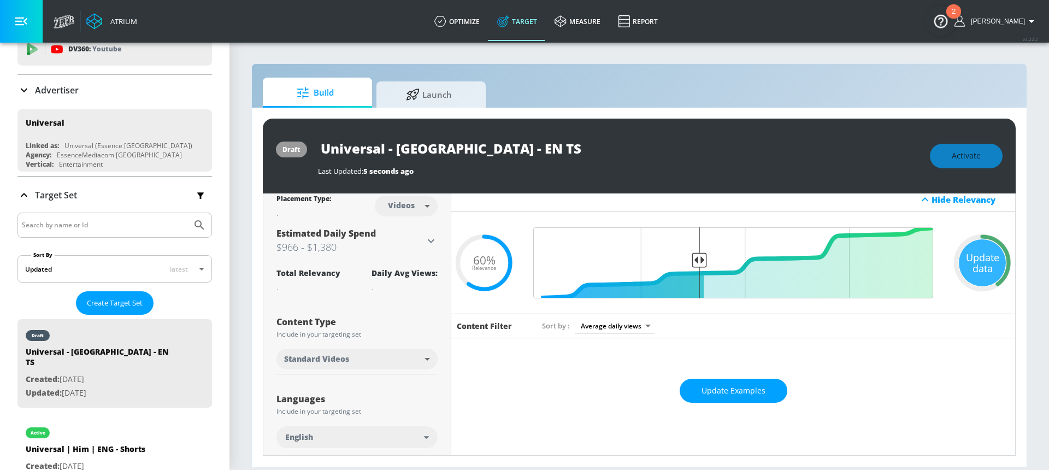
scroll to position [0, 0]
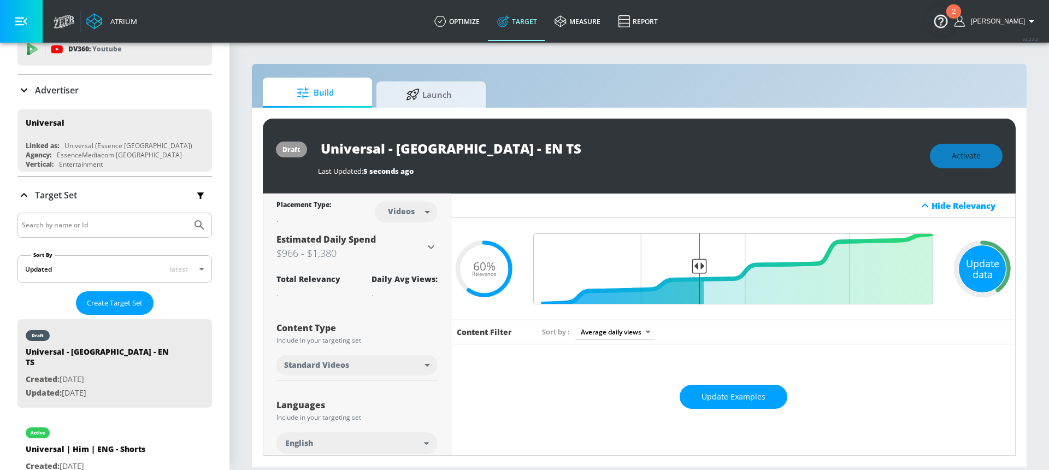
click at [979, 265] on div "Update data" at bounding box center [982, 268] width 47 height 47
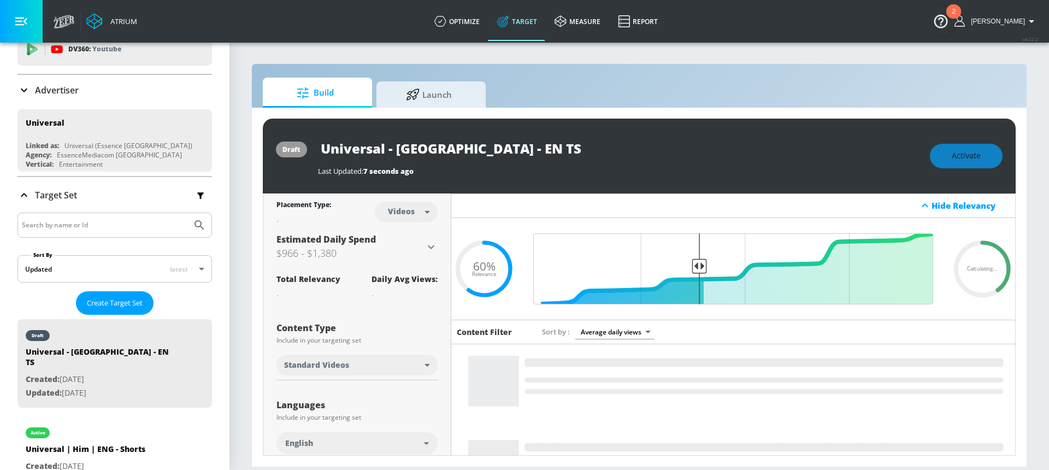
click at [468, 142] on input "Universal - [GEOGRAPHIC_DATA] - EN TS" at bounding box center [454, 148] width 273 height 25
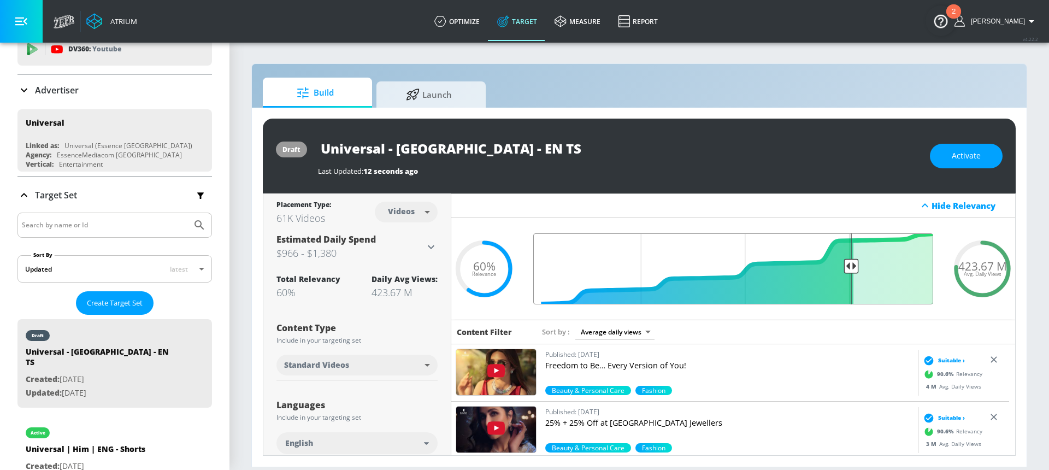
drag, startPoint x: 694, startPoint y: 268, endPoint x: 842, endPoint y: 268, distance: 148.0
click at [842, 268] on input "Final Threshold" at bounding box center [733, 268] width 411 height 71
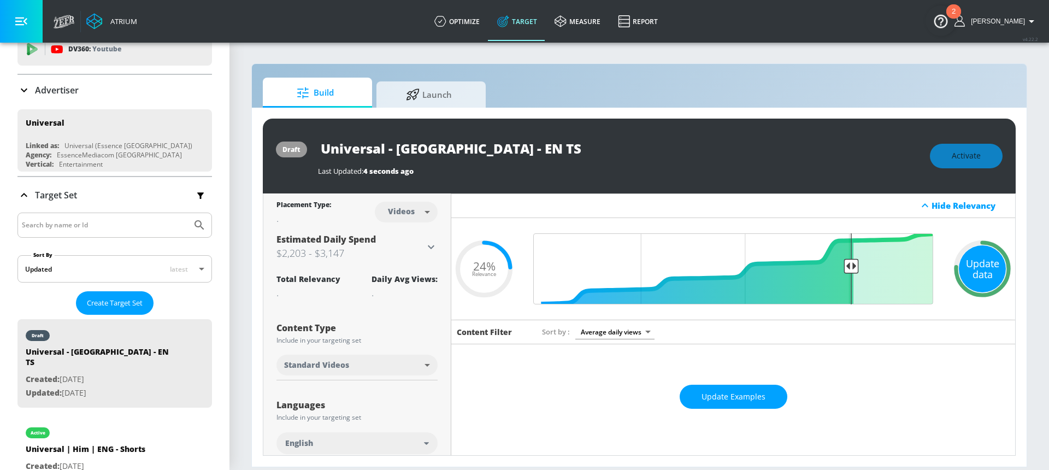
click at [977, 268] on div "Update data" at bounding box center [982, 268] width 47 height 47
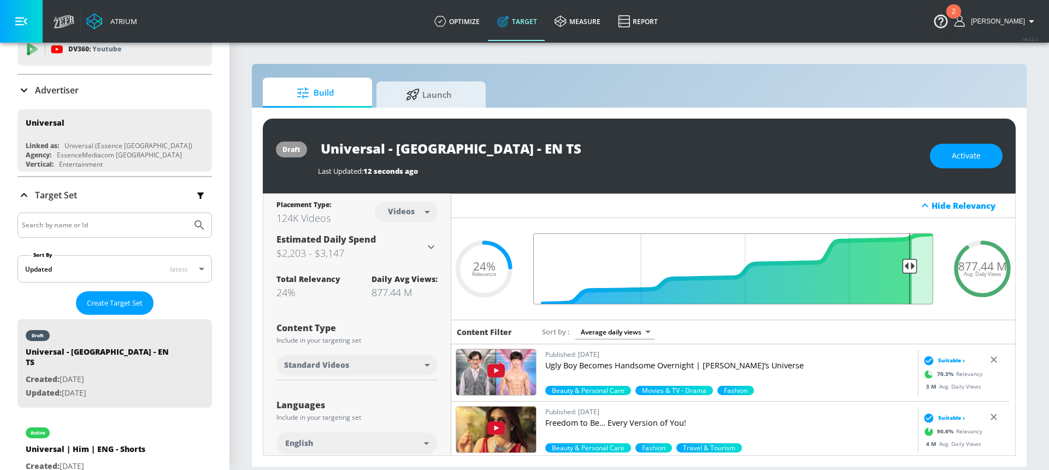
drag, startPoint x: 843, startPoint y: 265, endPoint x: 902, endPoint y: 266, distance: 59.0
click at [902, 266] on input "Final Threshold" at bounding box center [733, 268] width 411 height 71
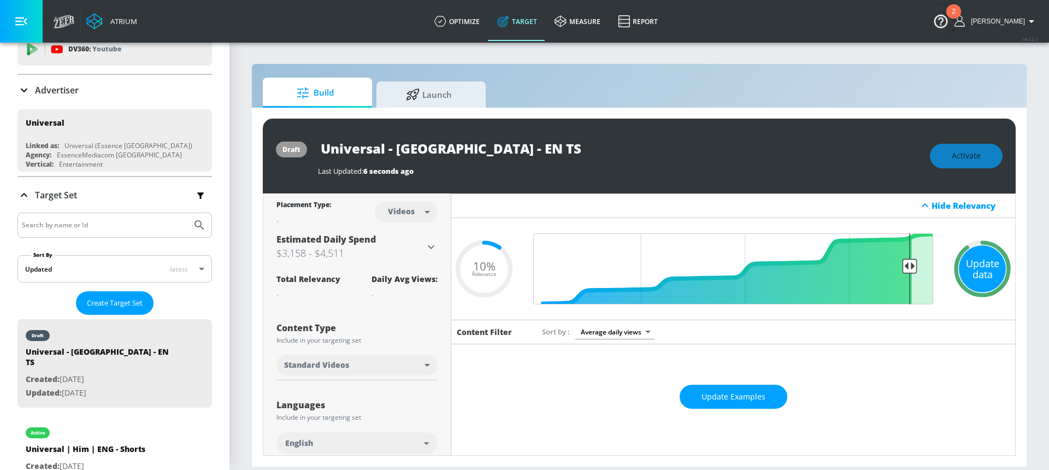
click at [987, 266] on div "Update data" at bounding box center [982, 268] width 47 height 47
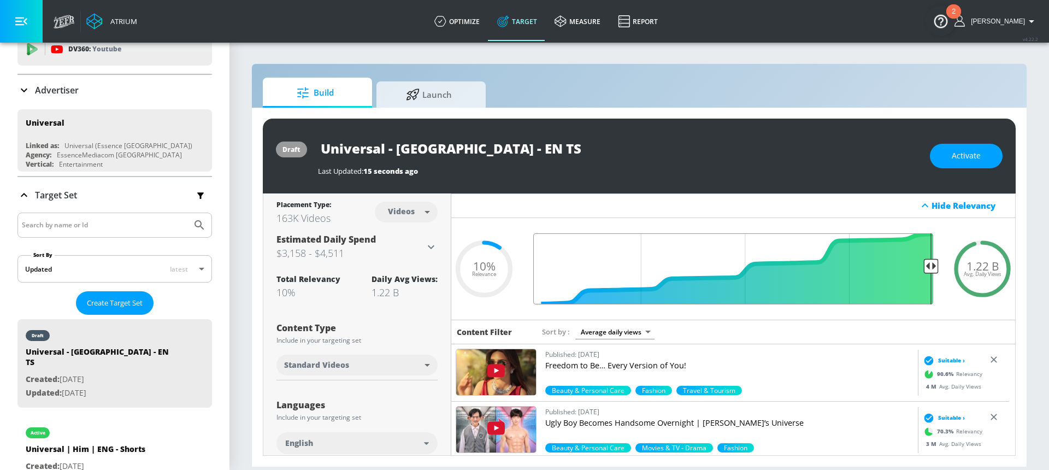
drag, startPoint x: 902, startPoint y: 268, endPoint x: 929, endPoint y: 270, distance: 26.8
type input "0.05"
click at [929, 270] on input "Final Threshold" at bounding box center [733, 268] width 411 height 71
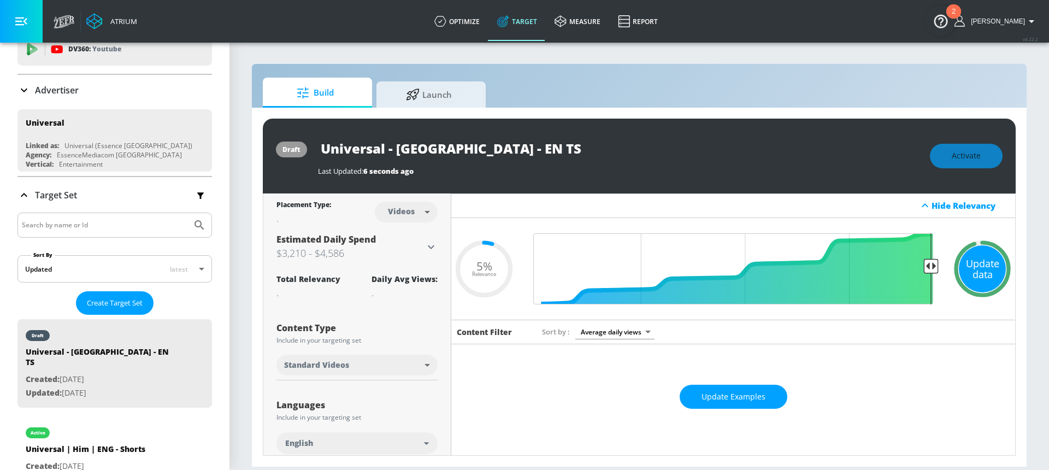
click at [988, 280] on div "Update data" at bounding box center [982, 268] width 47 height 47
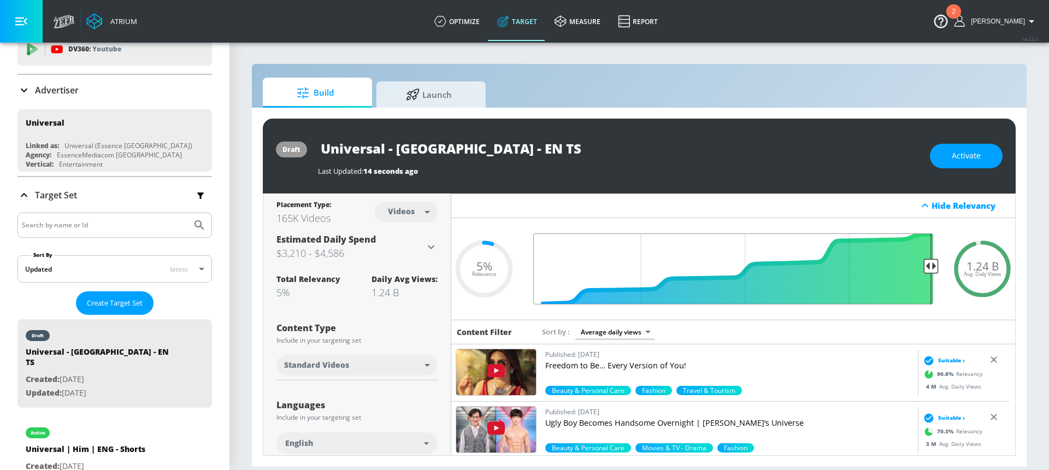
click at [930, 266] on input "Final Threshold" at bounding box center [733, 268] width 411 height 71
click at [953, 157] on span "Activate" at bounding box center [966, 156] width 29 height 14
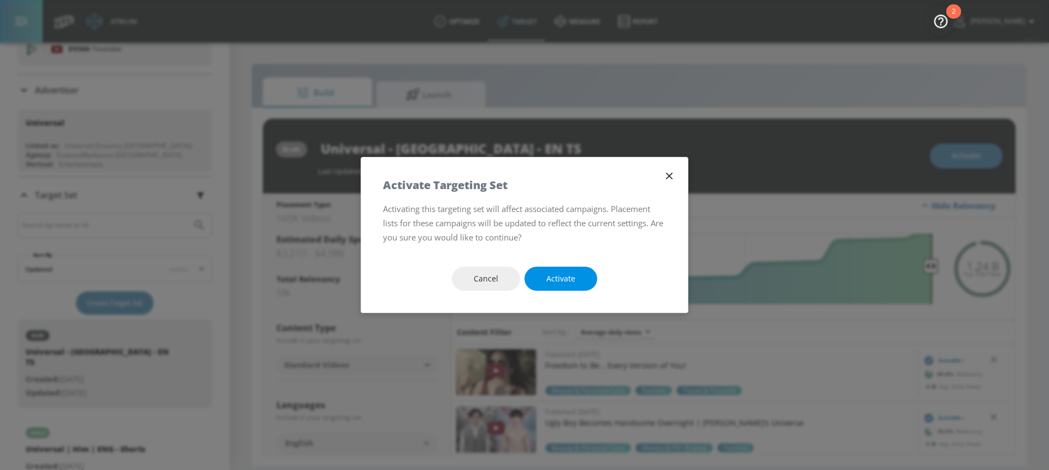
click at [565, 275] on span "Activate" at bounding box center [560, 279] width 29 height 14
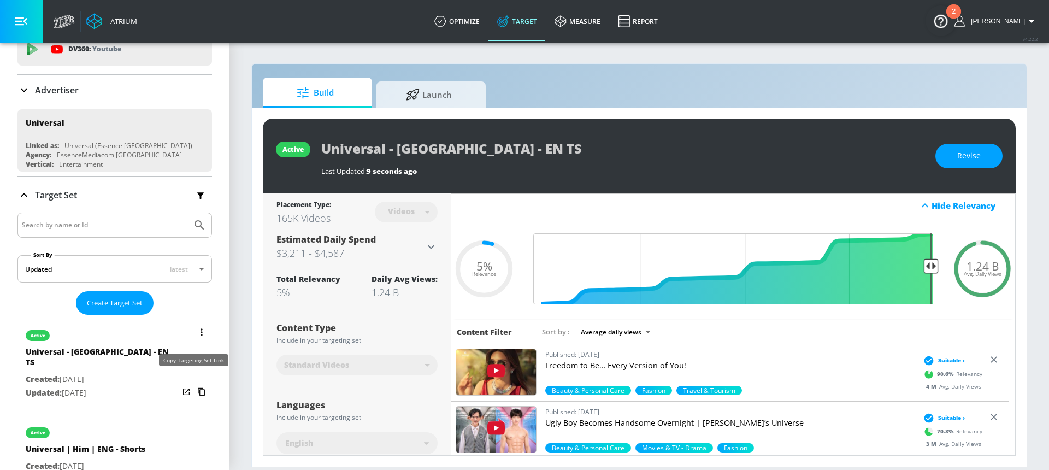
click at [193, 383] on icon "list of Target Set" at bounding box center [201, 391] width 17 height 17
click at [200, 332] on icon "list of Target Set" at bounding box center [201, 331] width 2 height 7
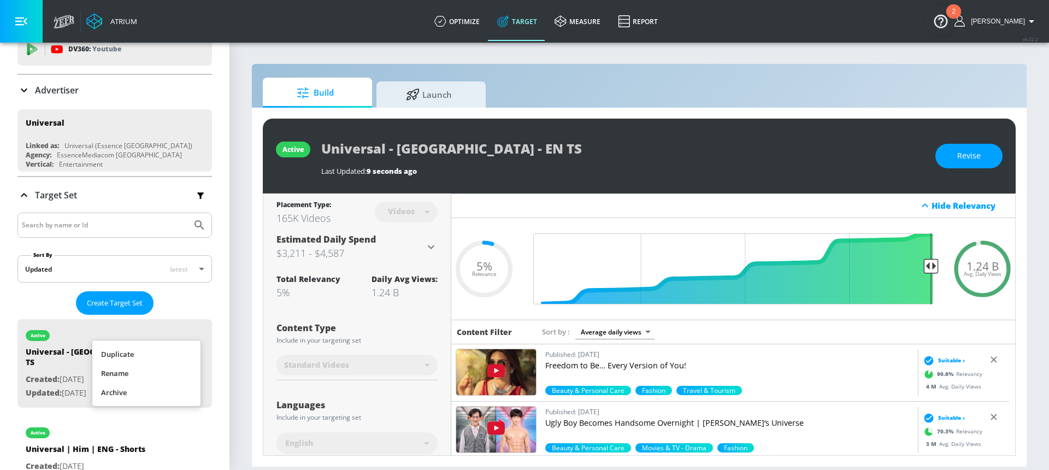
click at [177, 351] on li "Duplicate" at bounding box center [146, 354] width 108 height 19
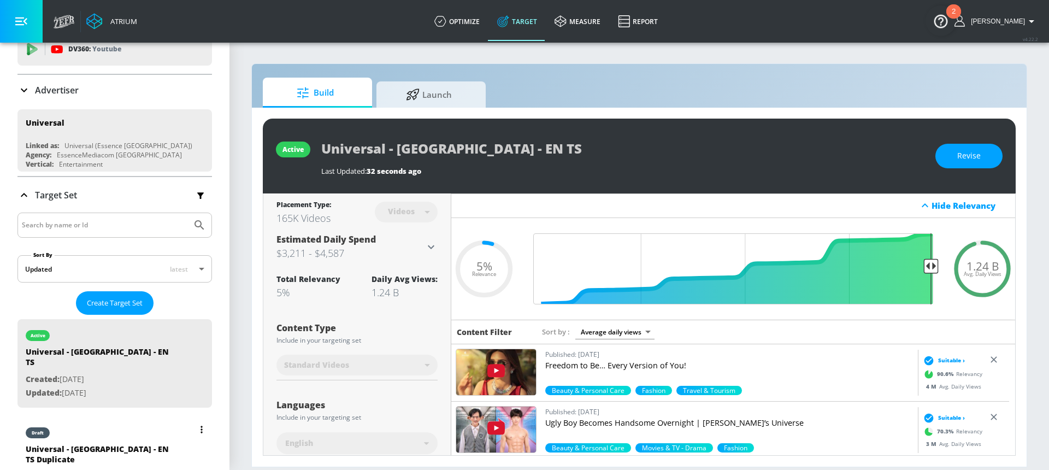
click at [100, 444] on div "Universal - [GEOGRAPHIC_DATA] - EN TS Duplicate" at bounding box center [102, 457] width 153 height 26
type input "Universal - [GEOGRAPHIC_DATA] - EN TS Duplicate"
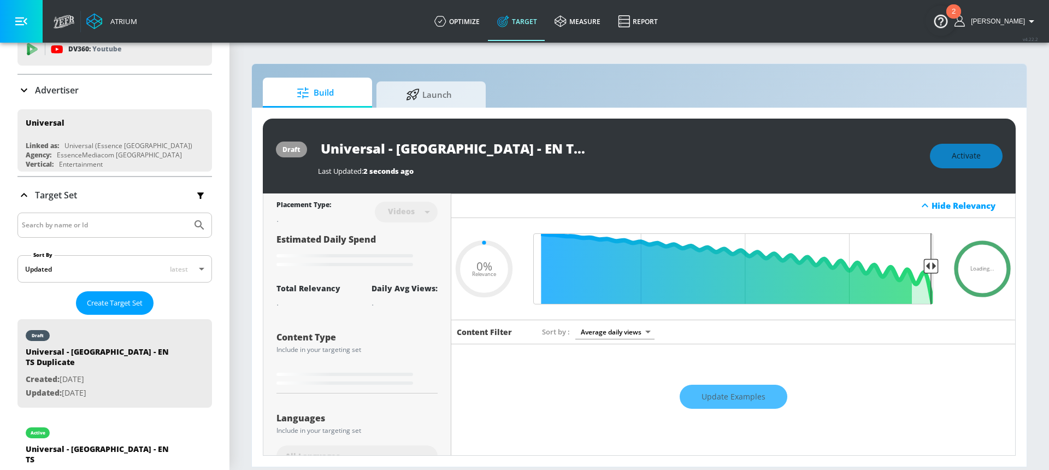
type input "0.05"
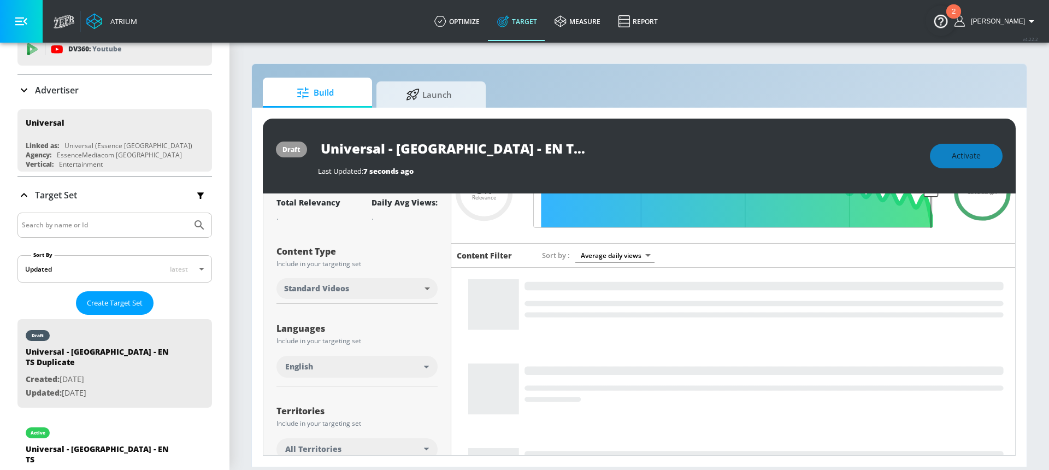
scroll to position [103, 0]
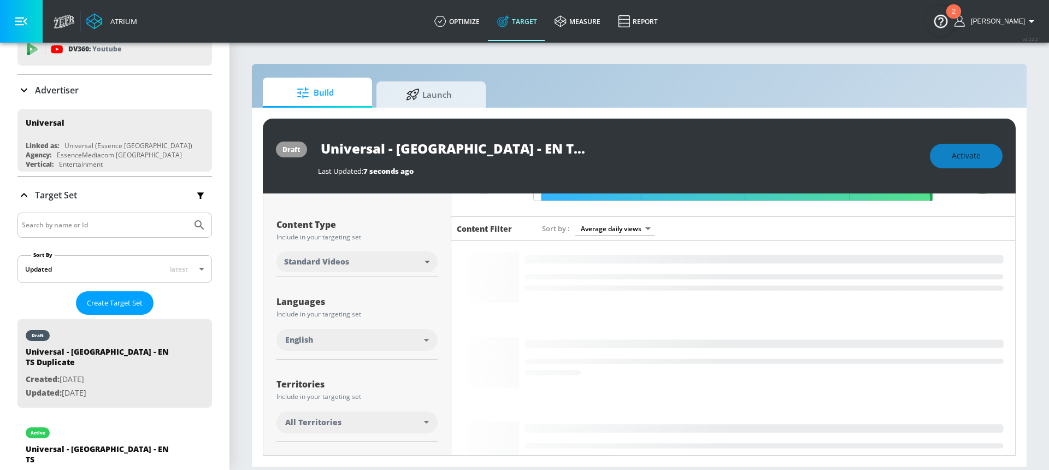
click at [351, 343] on div "English" at bounding box center [354, 339] width 139 height 11
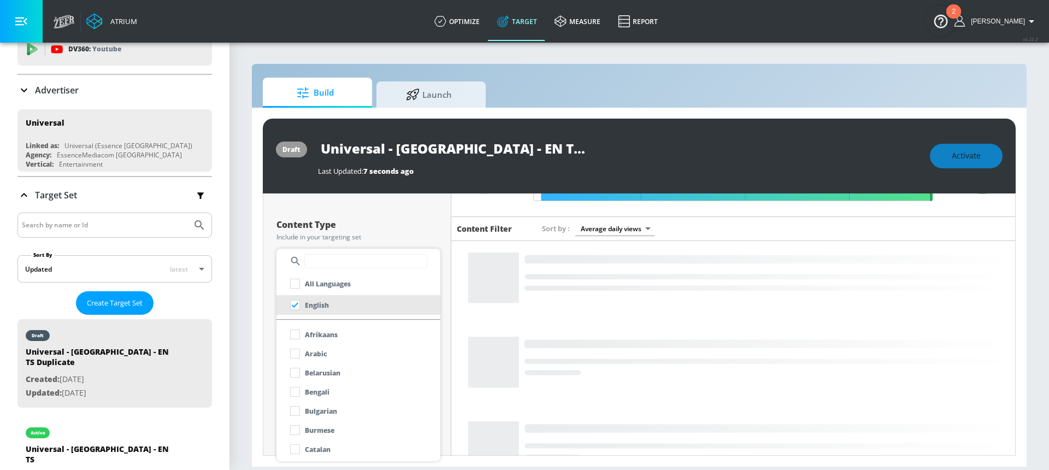
click at [335, 257] on input "text" at bounding box center [365, 261] width 123 height 14
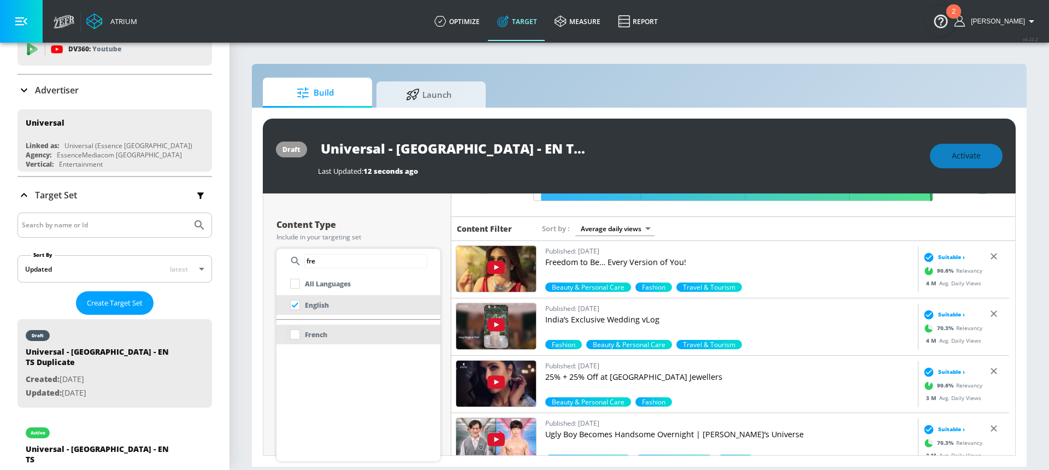
type input "fre"
click at [297, 336] on input "checkbox" at bounding box center [295, 334] width 20 height 20
click at [417, 227] on div at bounding box center [524, 235] width 1049 height 470
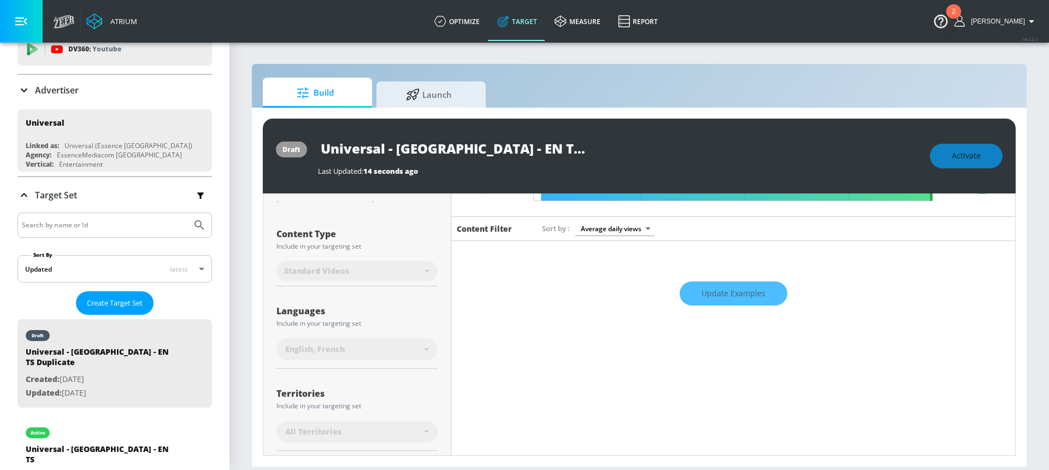
scroll to position [113, 0]
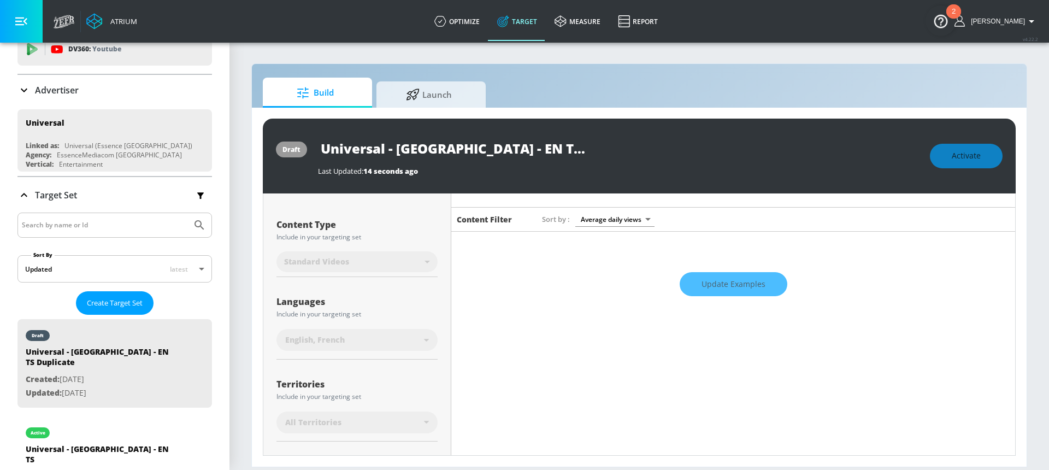
drag, startPoint x: 528, startPoint y: 149, endPoint x: 541, endPoint y: 150, distance: 12.6
click at [541, 150] on input "Universal - [GEOGRAPHIC_DATA] - EN TS Duplicate" at bounding box center [454, 148] width 273 height 25
drag, startPoint x: 532, startPoint y: 150, endPoint x: 547, endPoint y: 151, distance: 14.8
click at [547, 151] on input "Universal - [GEOGRAPHIC_DATA] - FR TS Duplicate" at bounding box center [435, 148] width 234 height 25
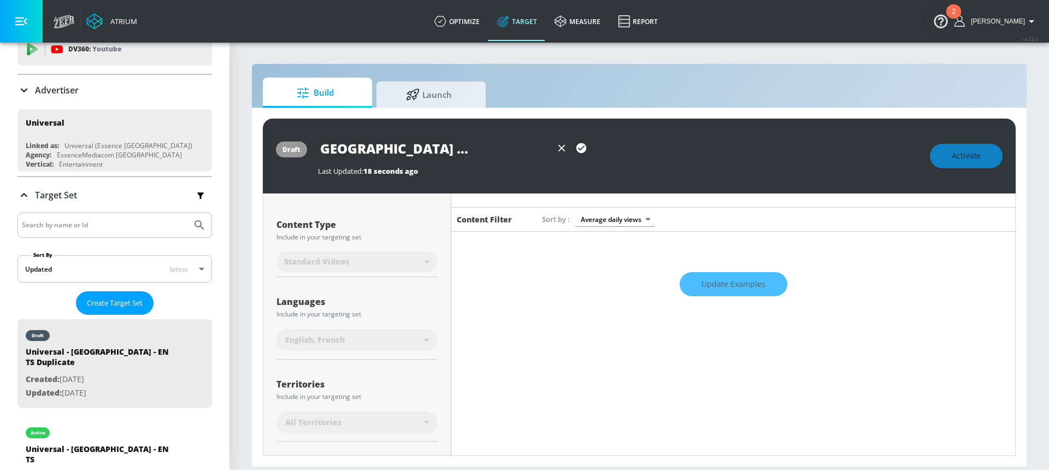
click at [520, 151] on input "Universal - [GEOGRAPHIC_DATA] - FR TS Duplicate" at bounding box center [435, 148] width 234 height 25
drag, startPoint x: 479, startPoint y: 151, endPoint x: 559, endPoint y: 152, distance: 79.8
click at [559, 152] on div "Universal - [GEOGRAPHIC_DATA] - FR TS Duplicate" at bounding box center [454, 148] width 273 height 25
click at [584, 150] on icon "button" at bounding box center [581, 148] width 10 height 10
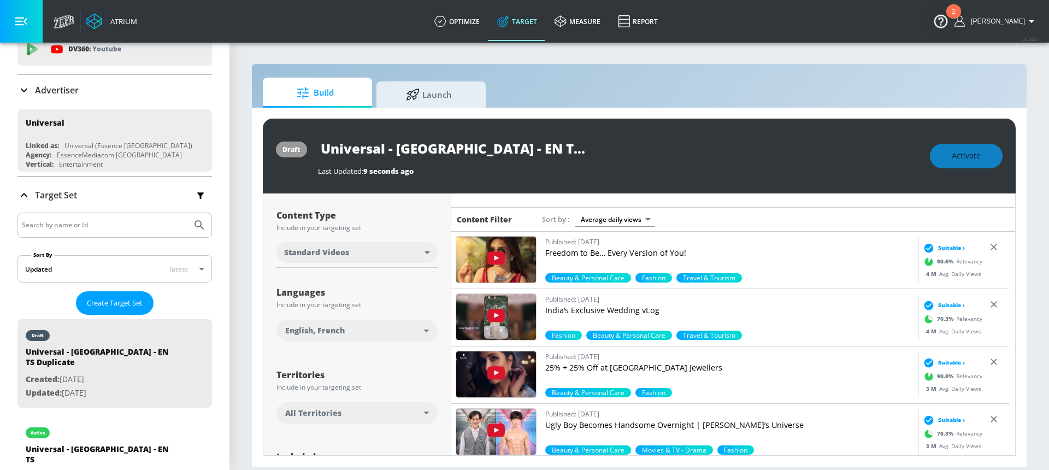
scroll to position [103, 0]
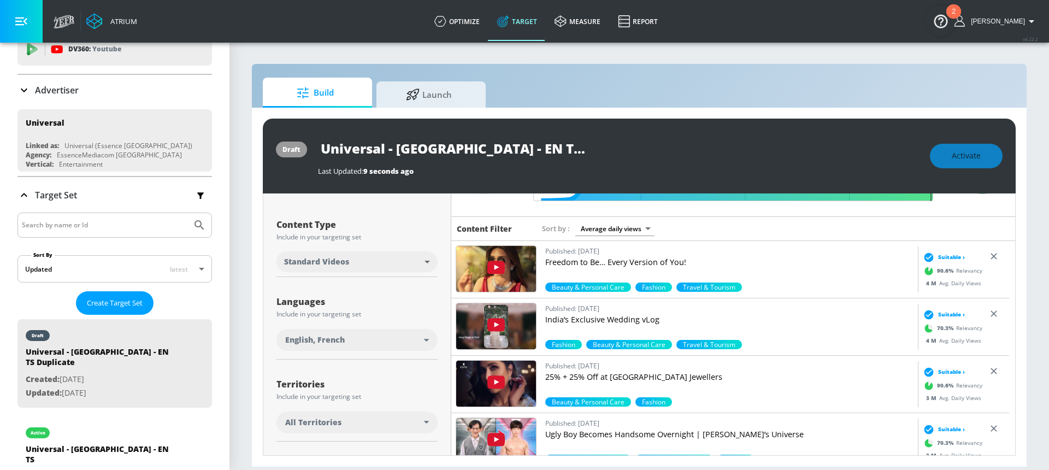
click at [510, 153] on input "Universal - [GEOGRAPHIC_DATA] - EN TS Duplicate" at bounding box center [454, 148] width 273 height 25
type input "Universal - [GEOGRAPHIC_DATA] - FR TS"
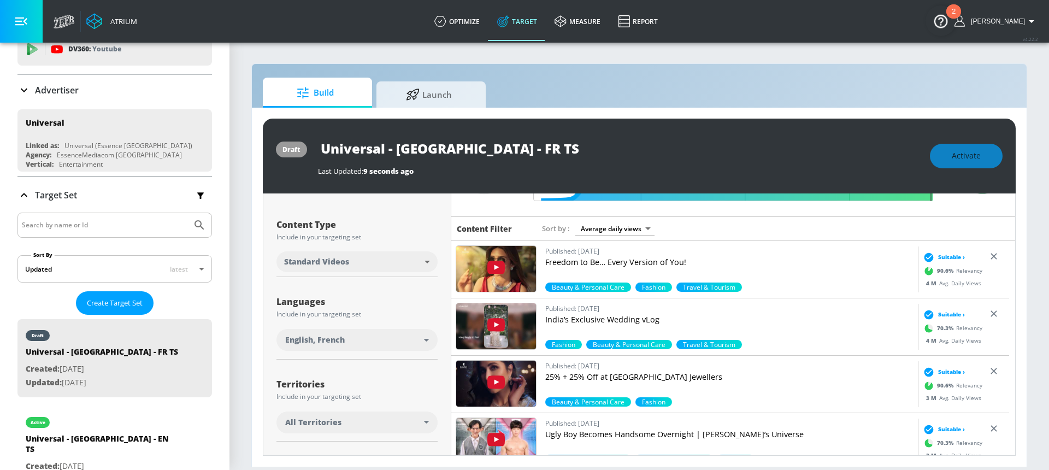
click at [619, 154] on div "Universal - [GEOGRAPHIC_DATA] - FR TS" at bounding box center [618, 148] width 601 height 25
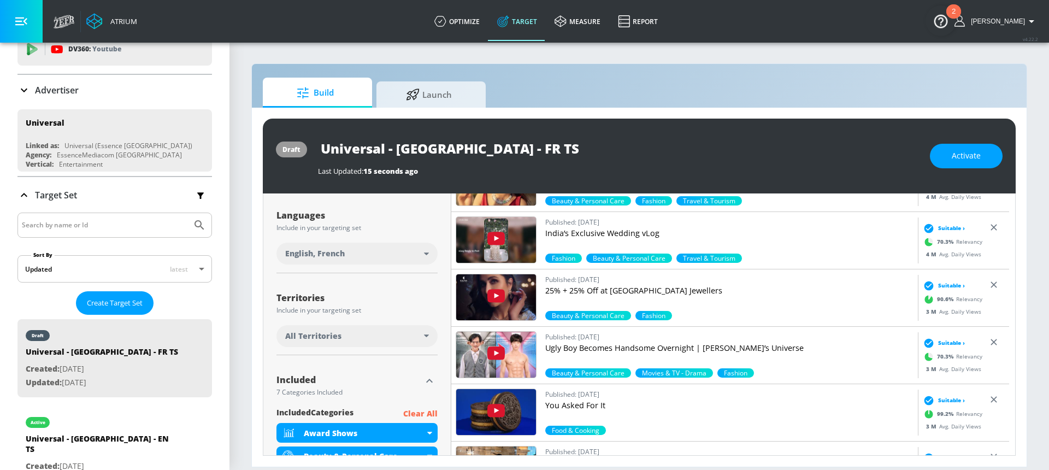
scroll to position [203, 0]
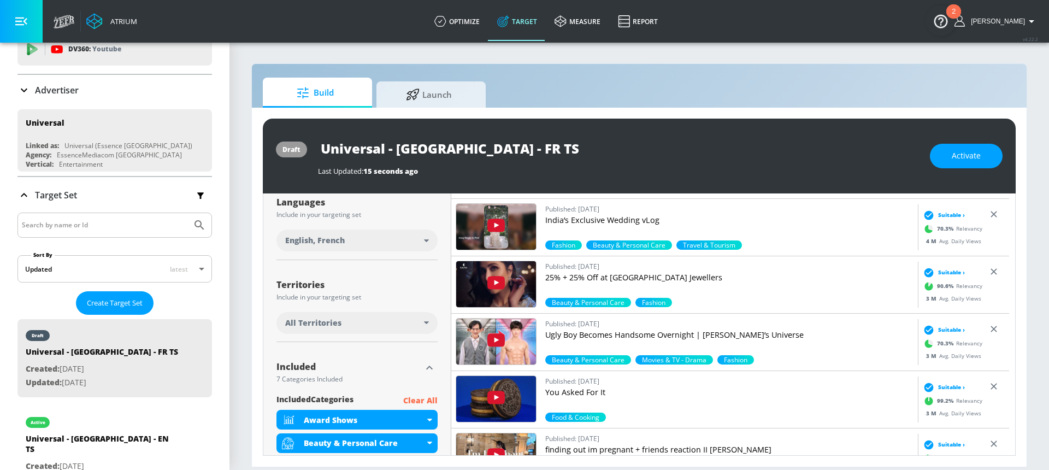
click at [363, 318] on div "All Territories" at bounding box center [354, 322] width 139 height 11
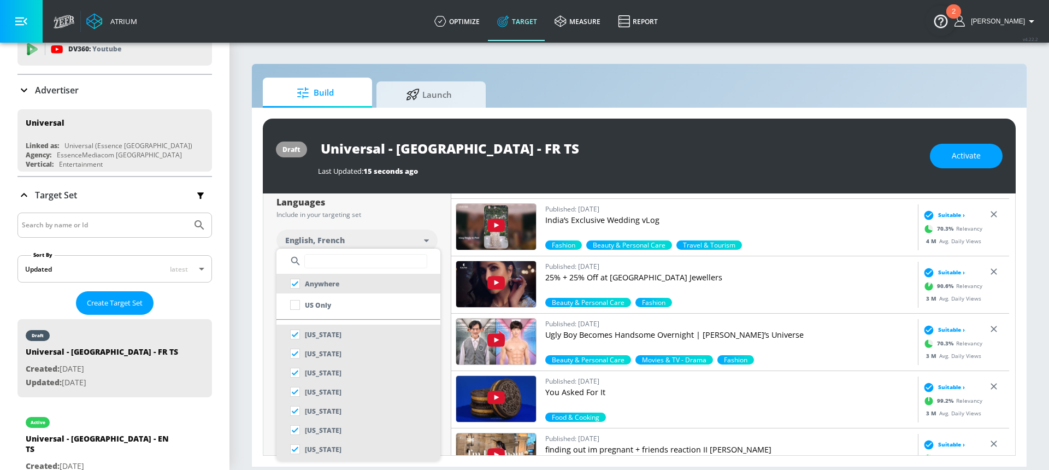
click at [350, 264] on input "text" at bounding box center [365, 261] width 123 height 14
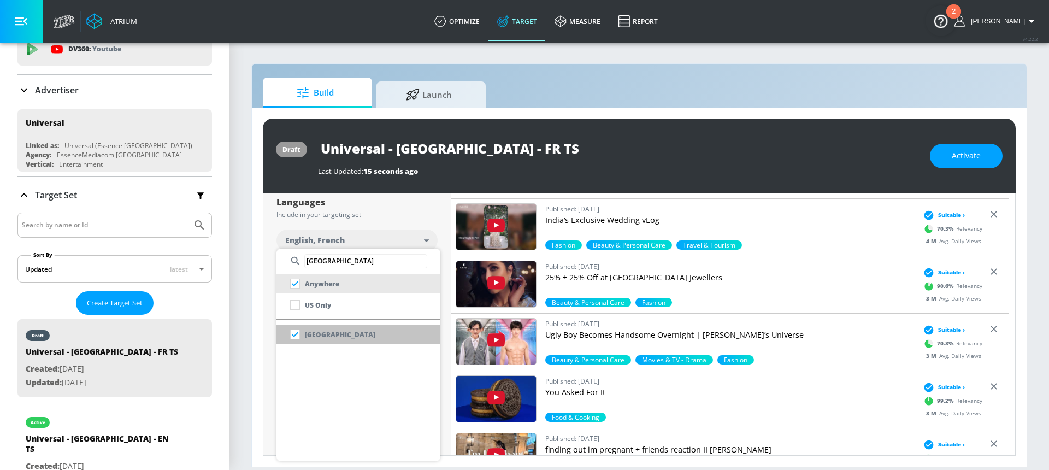
type input "[GEOGRAPHIC_DATA]"
click at [348, 341] on li "[GEOGRAPHIC_DATA]" at bounding box center [358, 334] width 164 height 20
checkbox input "false"
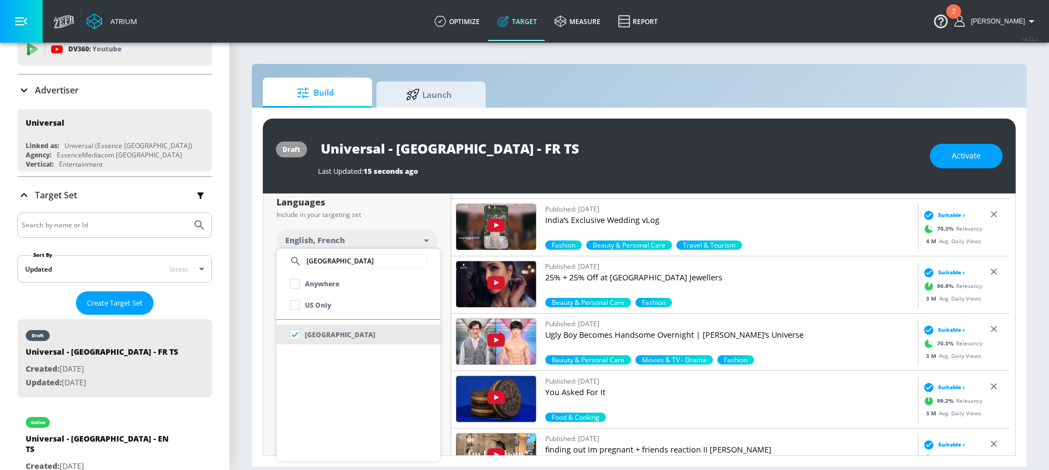
click at [417, 209] on div at bounding box center [524, 235] width 1049 height 470
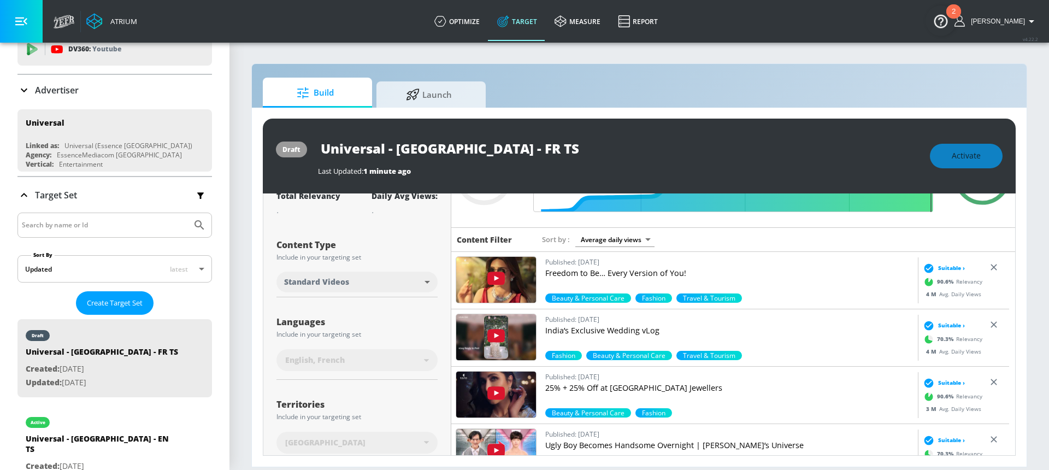
scroll to position [0, 0]
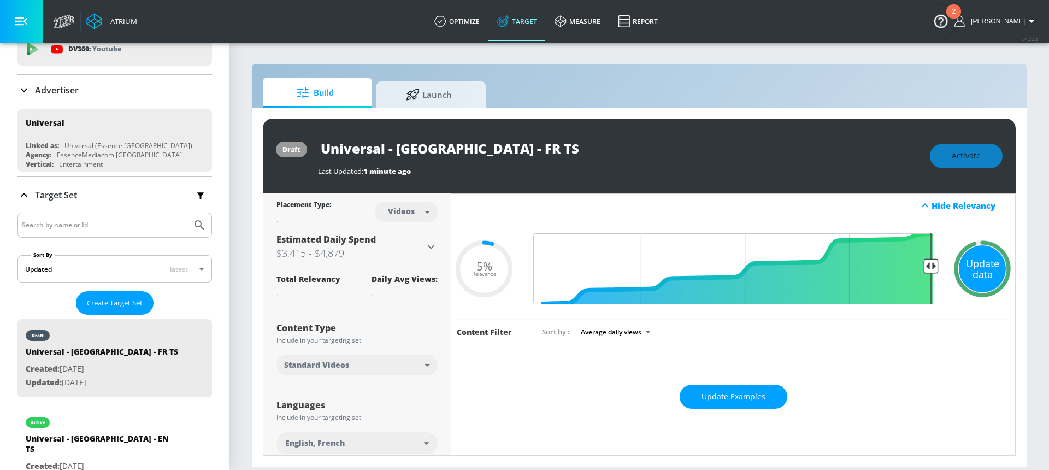
click at [969, 265] on div "Update data" at bounding box center [982, 268] width 47 height 47
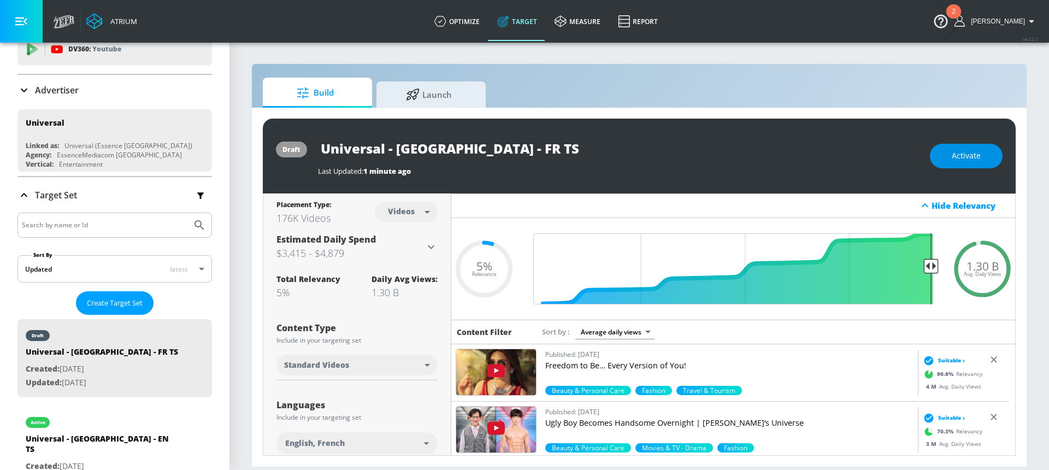
click at [960, 158] on span "Activate" at bounding box center [966, 156] width 29 height 14
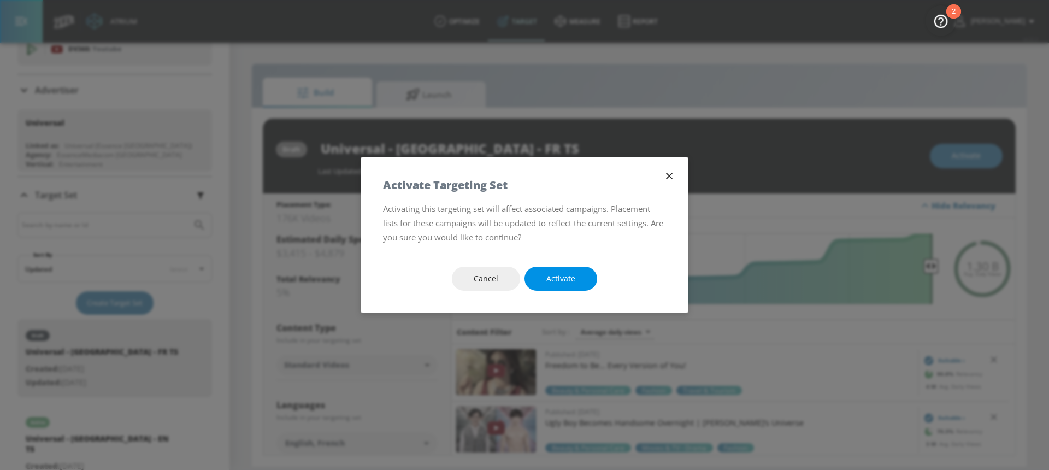
click at [577, 280] on button "Activate" at bounding box center [560, 279] width 73 height 25
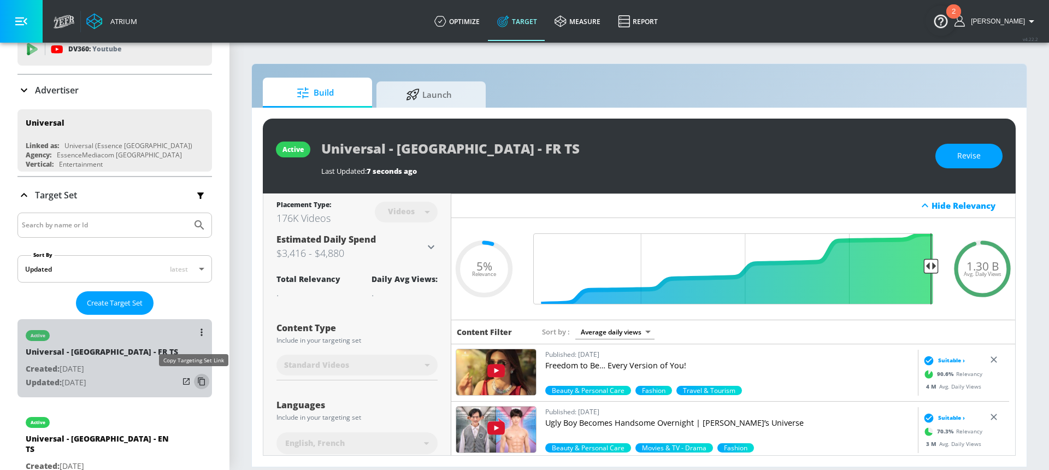
click at [193, 383] on icon "list of Target Set" at bounding box center [201, 381] width 17 height 17
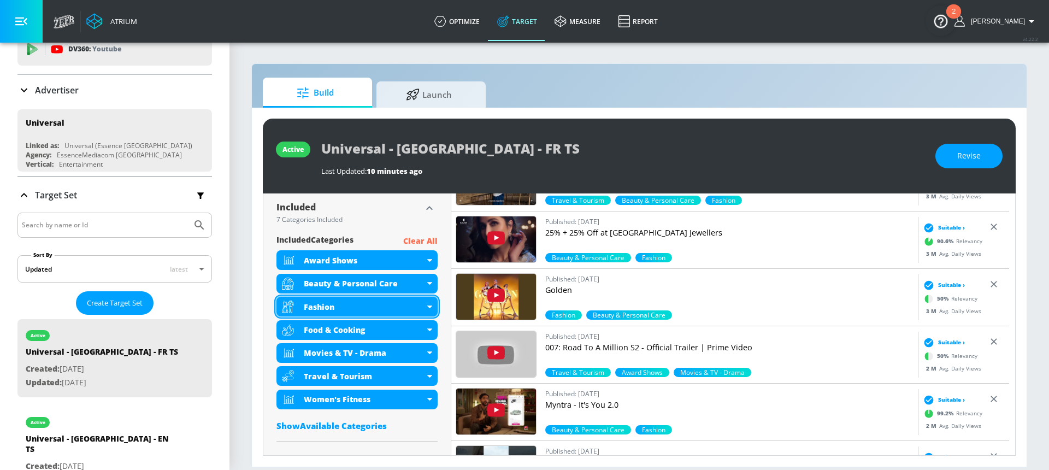
scroll to position [374, 0]
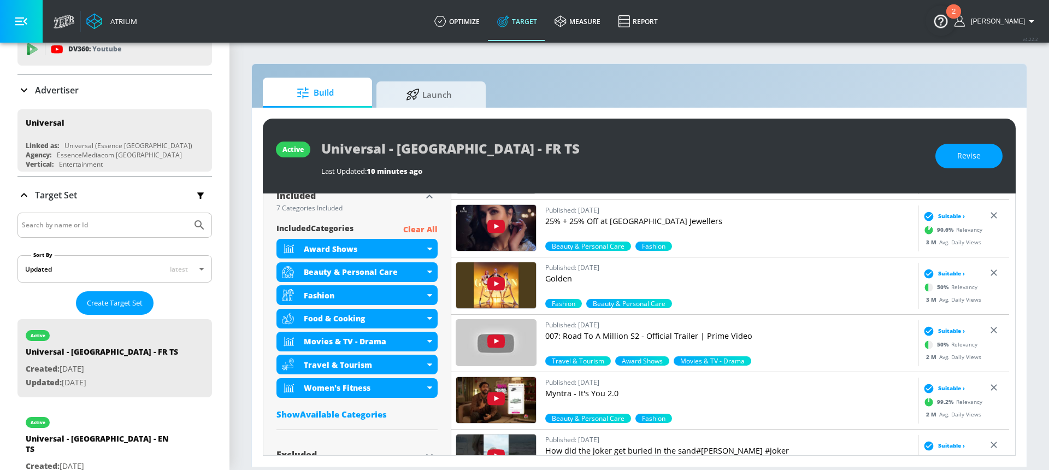
click at [346, 416] on div "Show Available Categories" at bounding box center [356, 414] width 161 height 11
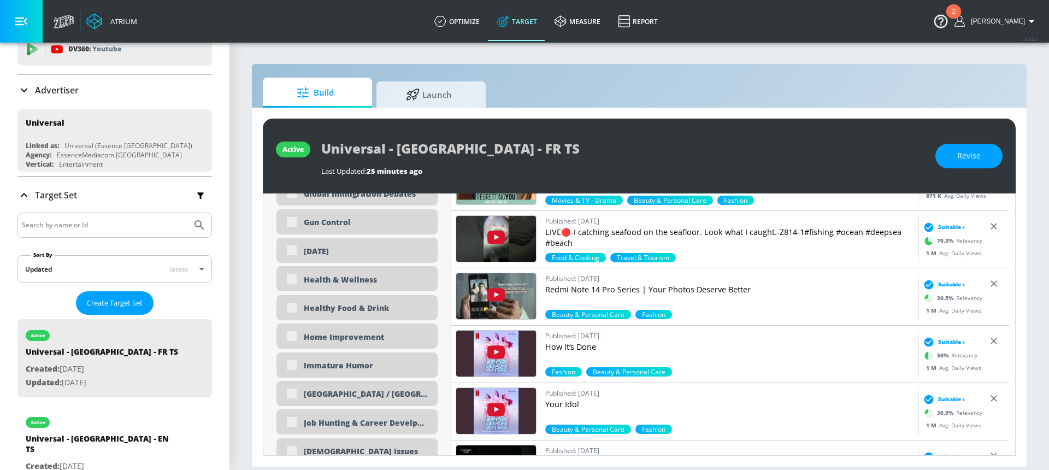
scroll to position [1909, 0]
